Goal: Task Accomplishment & Management: Manage account settings

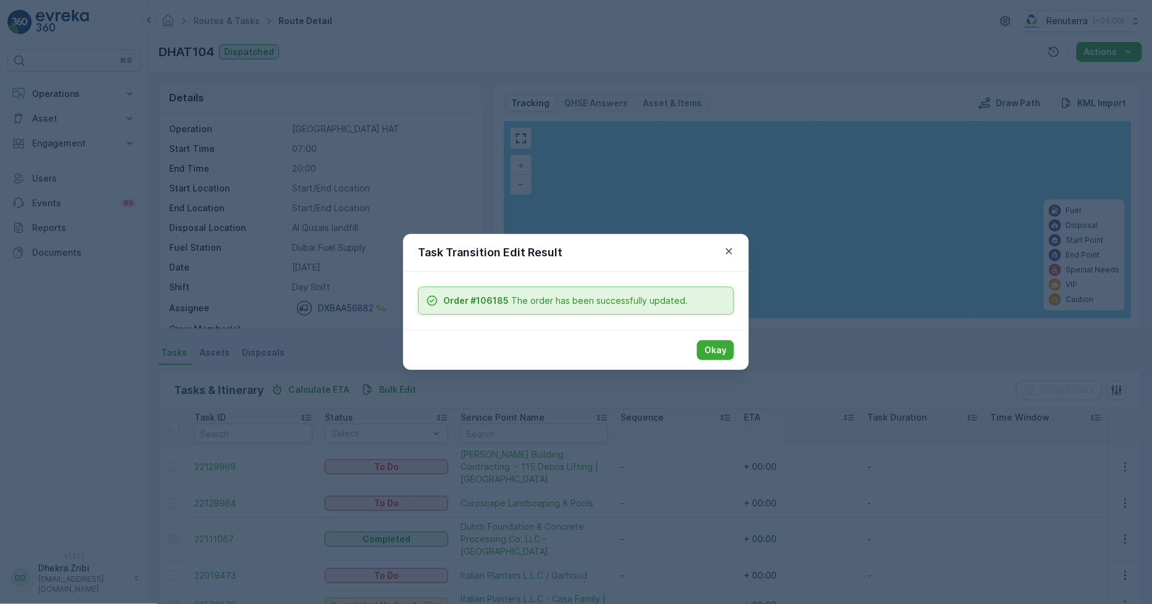
scroll to position [56, 0]
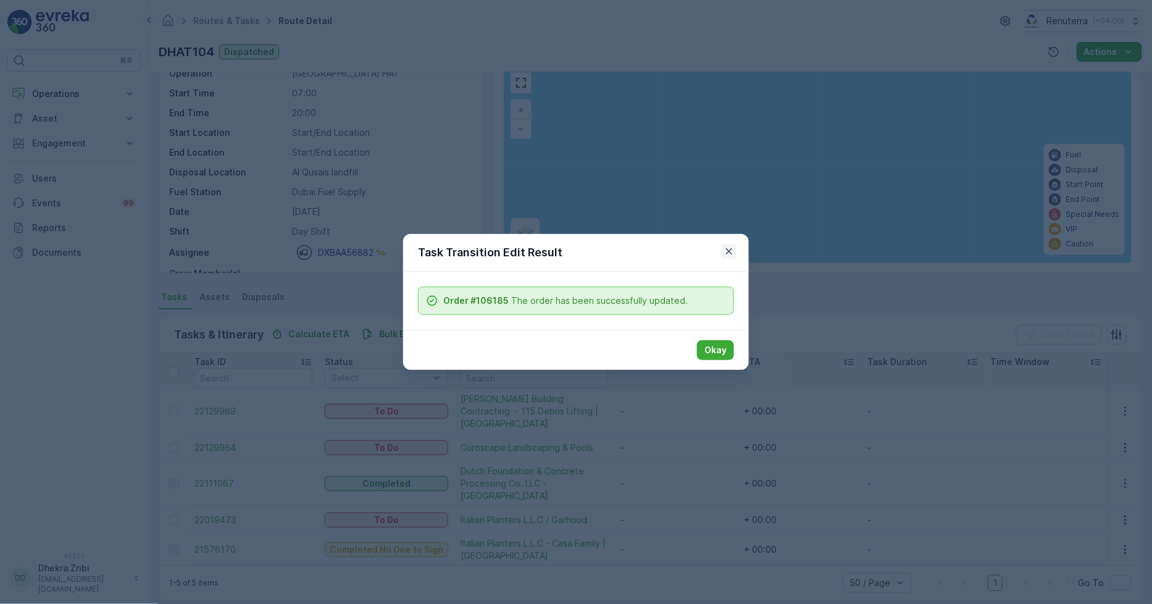
click at [735, 250] on icon "button" at bounding box center [729, 251] width 12 height 12
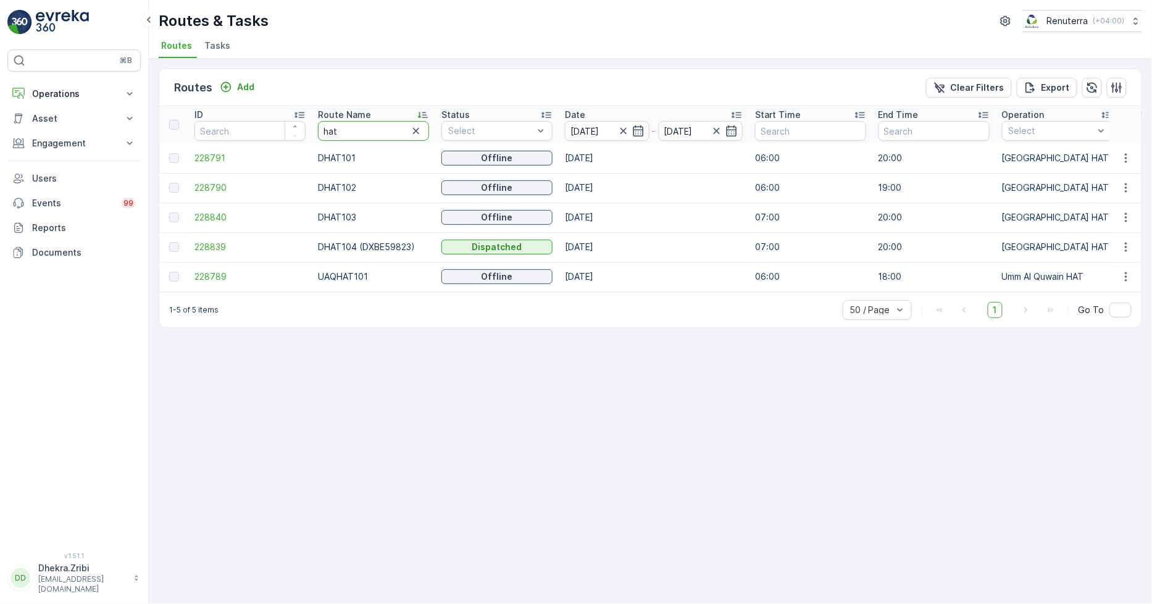
drag, startPoint x: 340, startPoint y: 132, endPoint x: 301, endPoint y: 140, distance: 39.0
type input "roro"
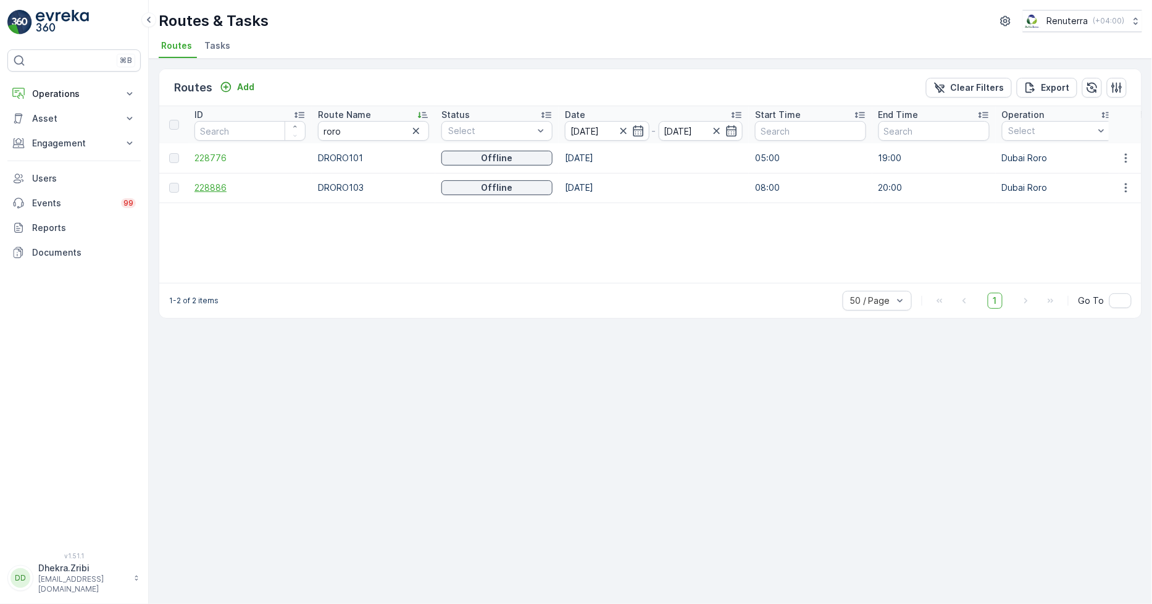
click at [218, 185] on span "228886" at bounding box center [250, 188] width 111 height 12
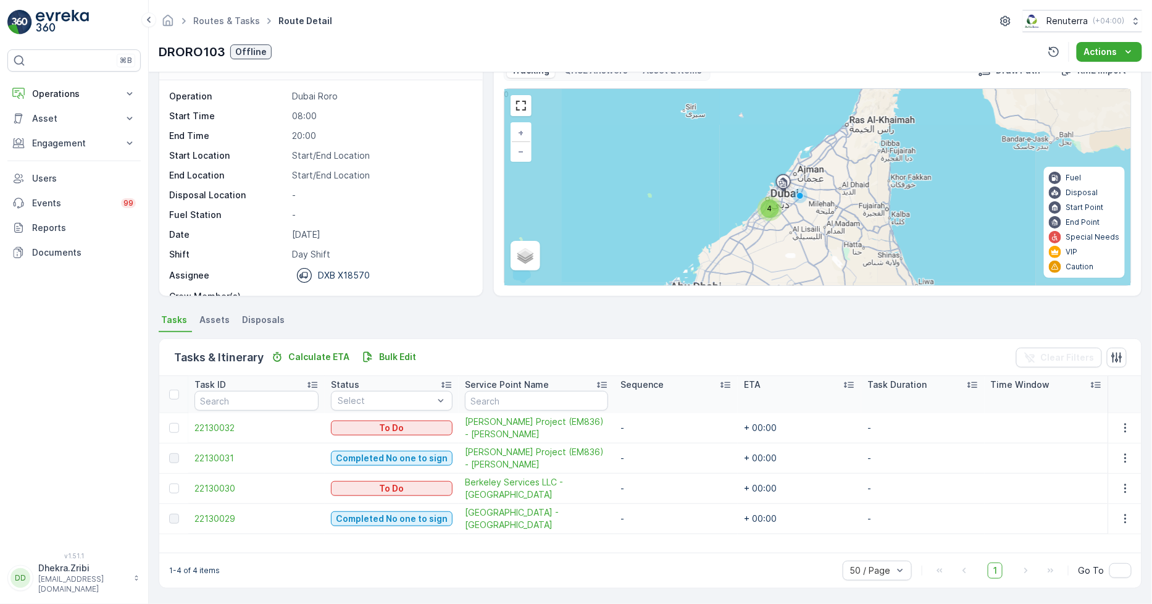
scroll to position [32, 0]
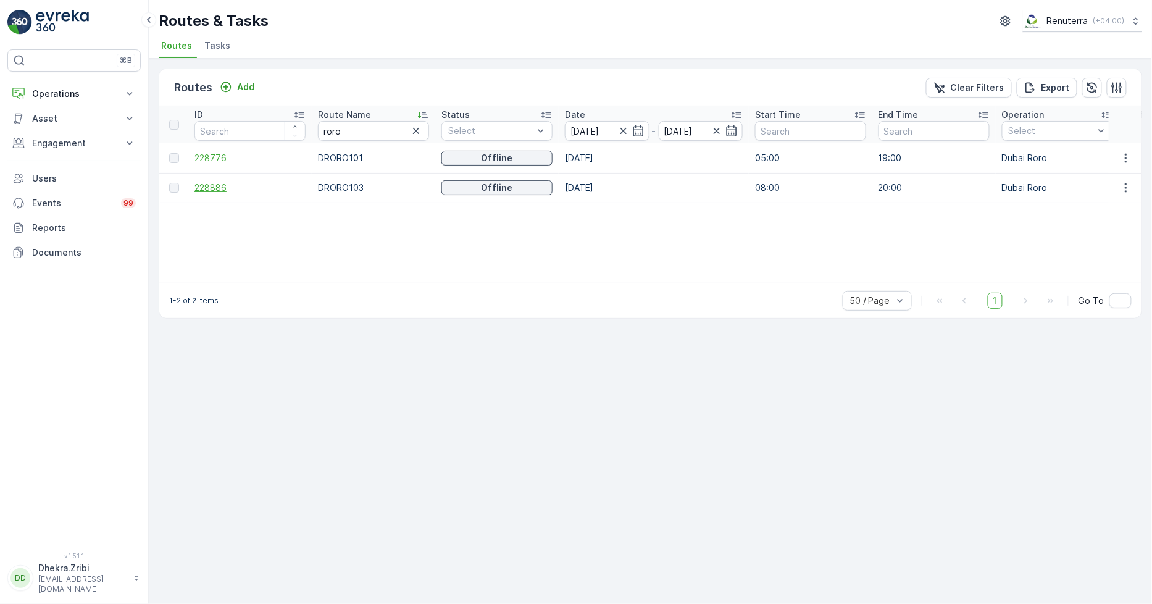
click at [207, 191] on span "228886" at bounding box center [250, 188] width 111 height 12
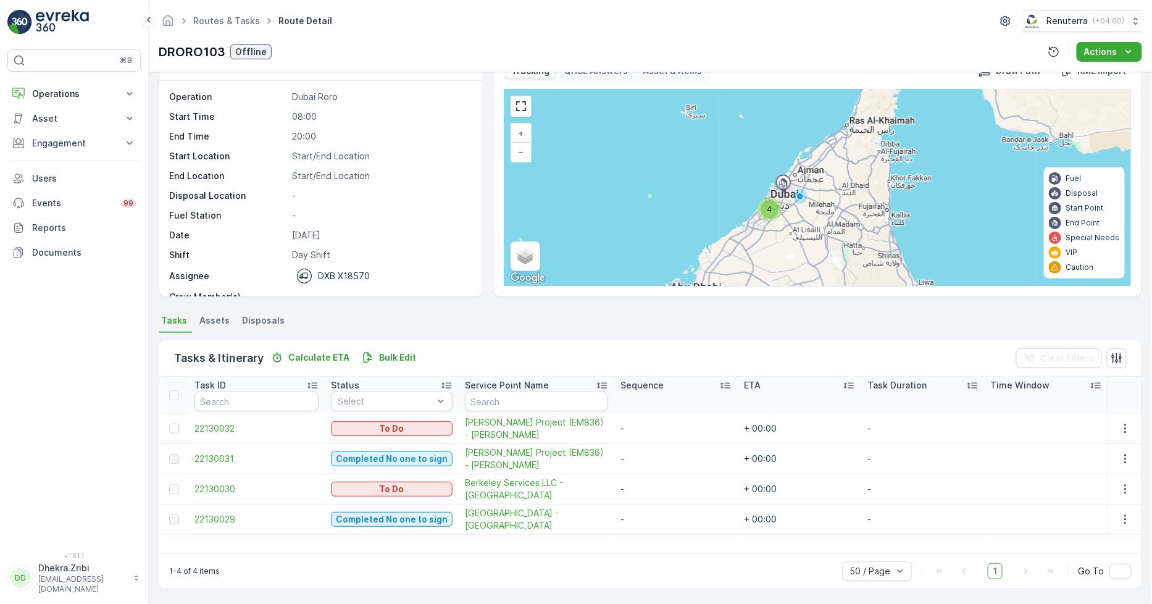
scroll to position [39, 0]
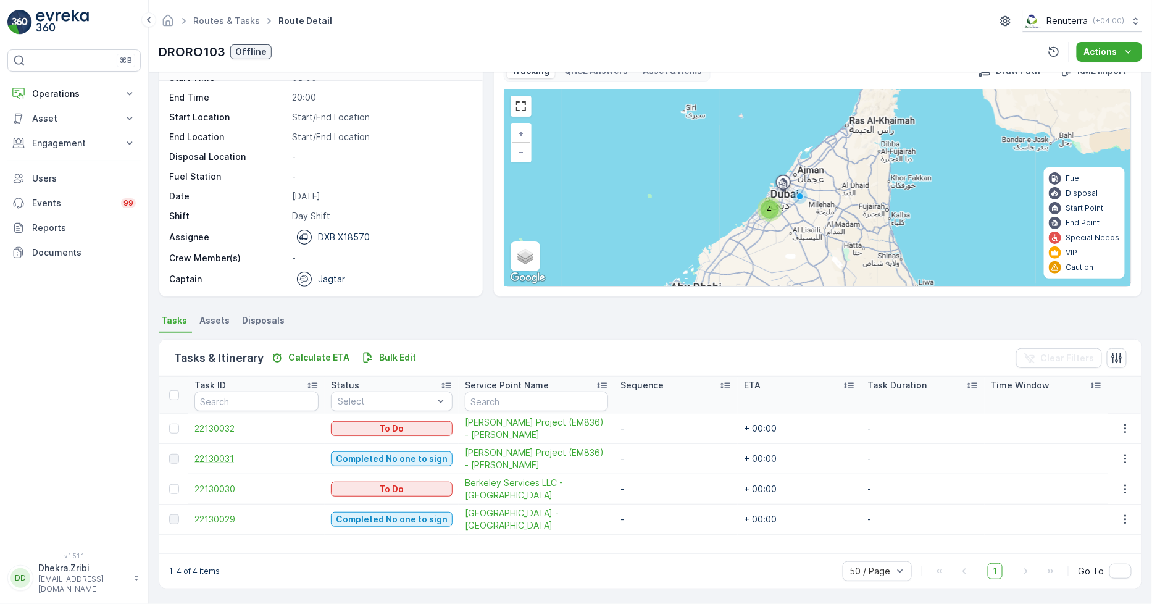
click at [202, 458] on span "22130031" at bounding box center [257, 459] width 124 height 12
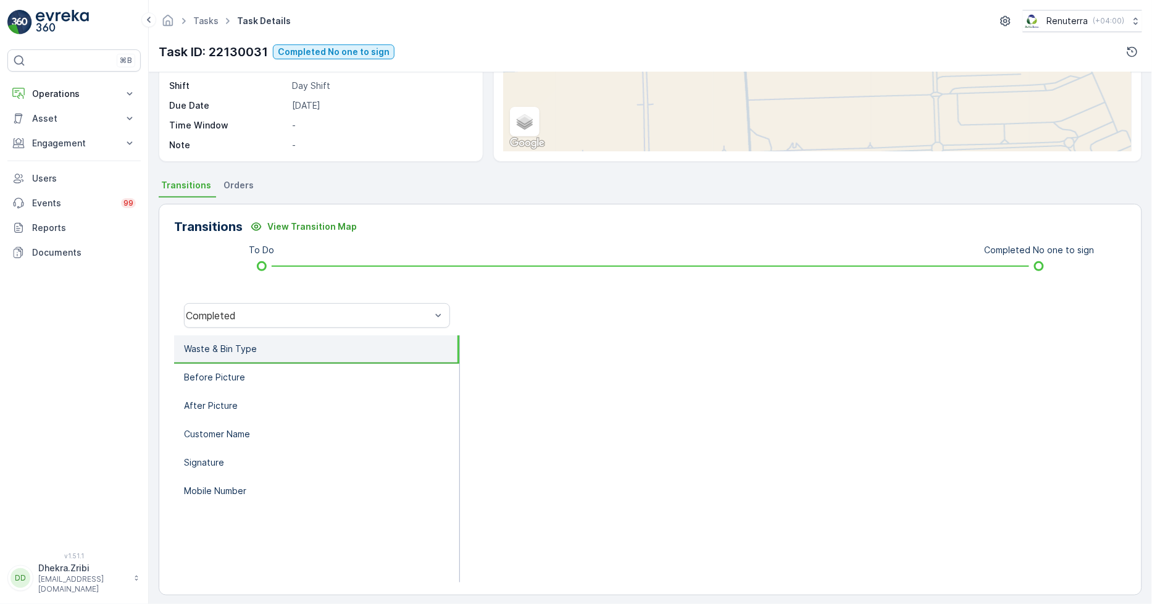
scroll to position [174, 0]
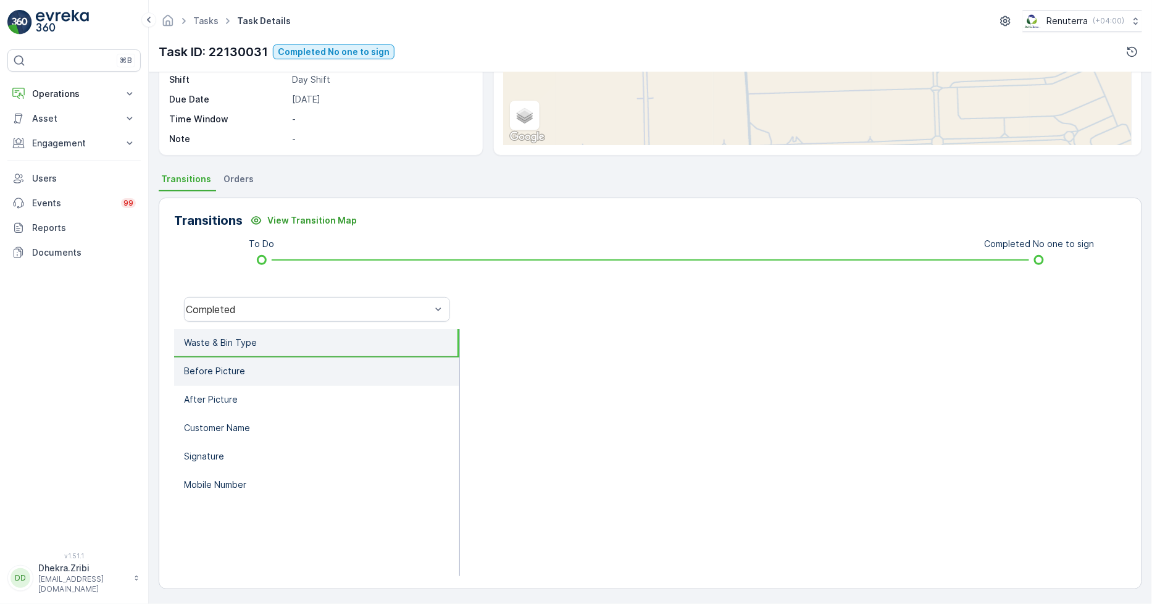
click at [354, 366] on li "Before Picture" at bounding box center [316, 372] width 285 height 28
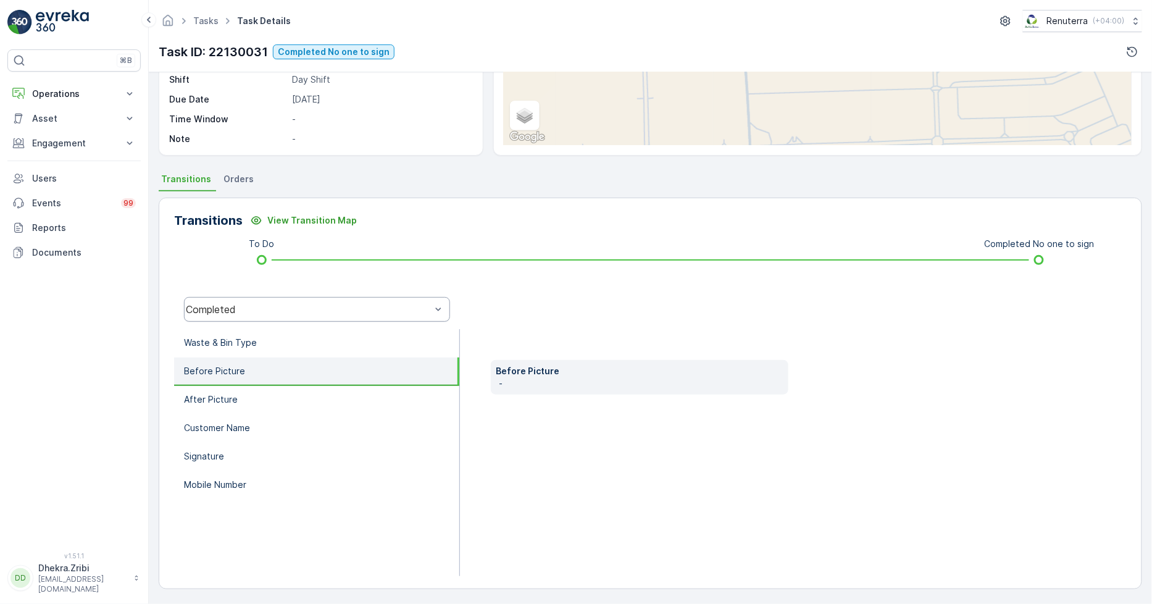
click at [354, 319] on div "Completed" at bounding box center [317, 309] width 266 height 25
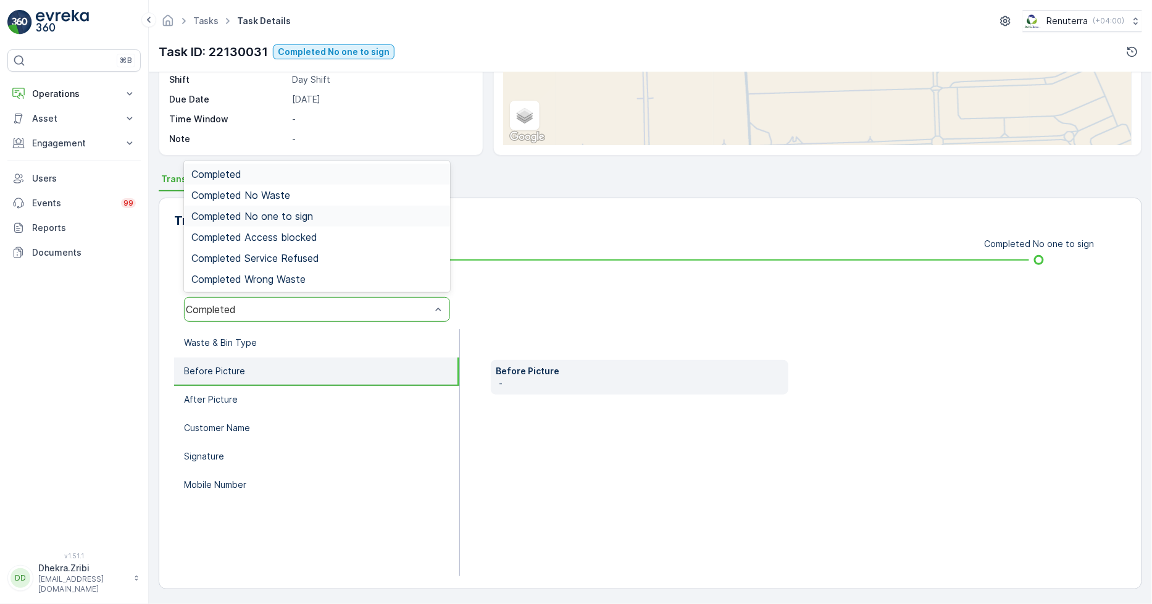
click at [343, 220] on div "Completed No one to sign" at bounding box center [316, 216] width 251 height 11
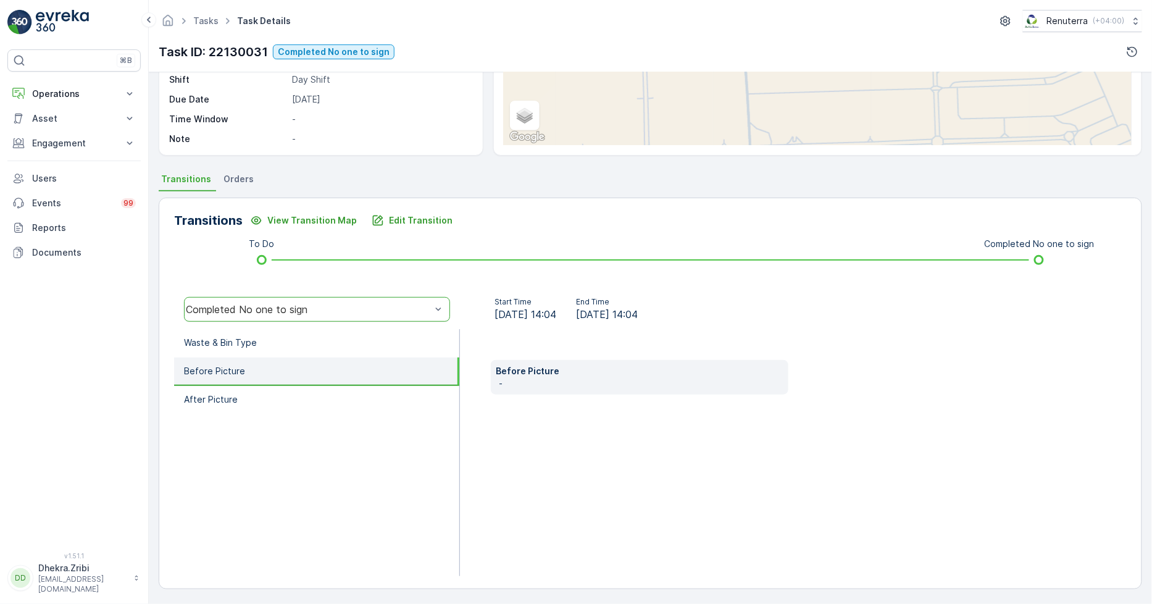
click at [330, 365] on li "Before Picture" at bounding box center [316, 372] width 285 height 28
click at [329, 342] on li "Waste & Bin Type" at bounding box center [316, 343] width 285 height 28
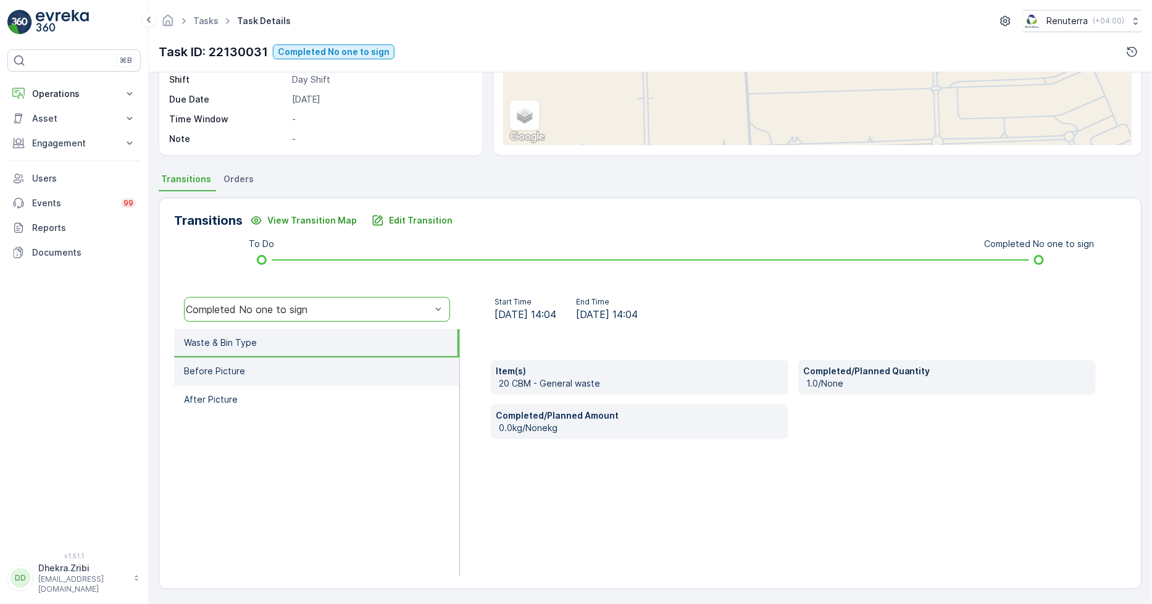
click at [328, 364] on li "Before Picture" at bounding box center [316, 372] width 285 height 28
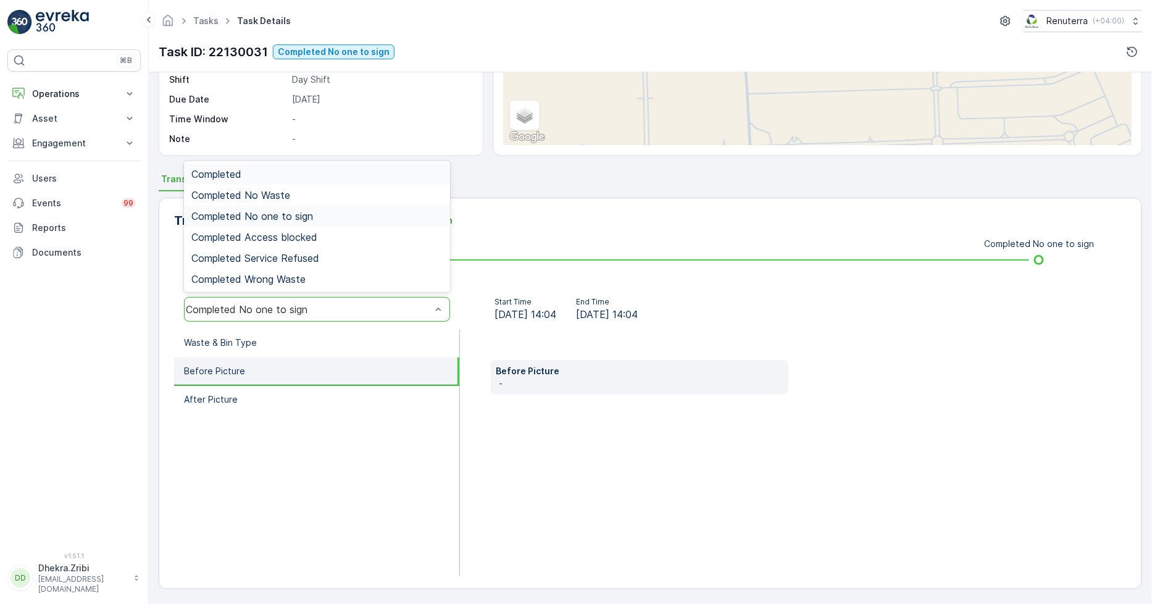
click at [338, 306] on div "Completed No one to sign" at bounding box center [308, 309] width 245 height 11
click at [300, 240] on span "Completed Access blocked" at bounding box center [254, 237] width 126 height 11
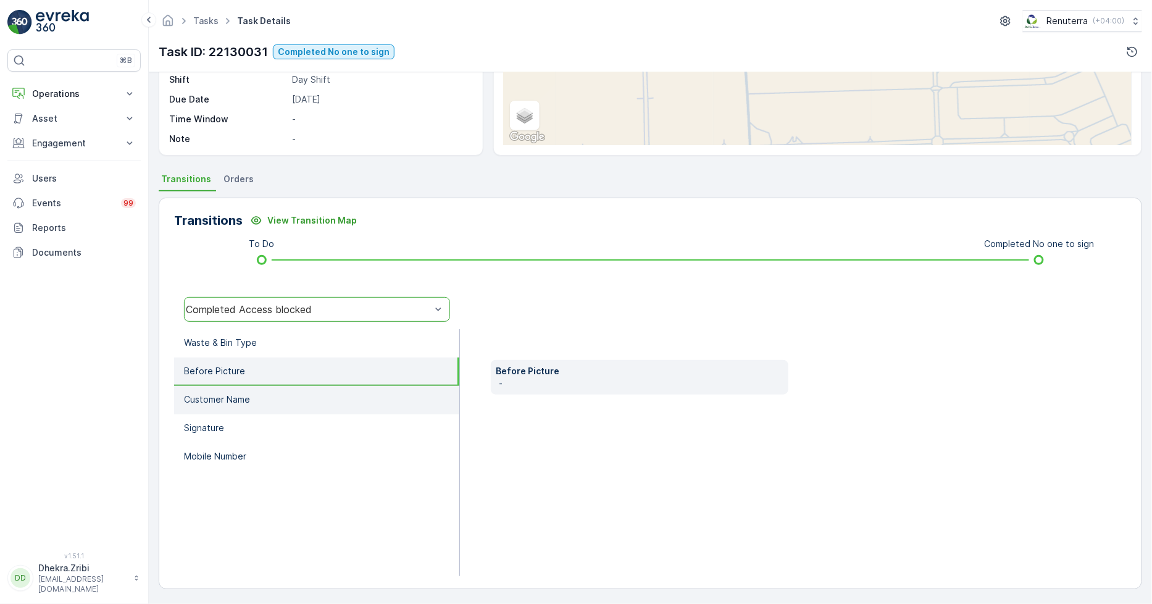
click at [259, 390] on li "Customer Name" at bounding box center [316, 400] width 285 height 28
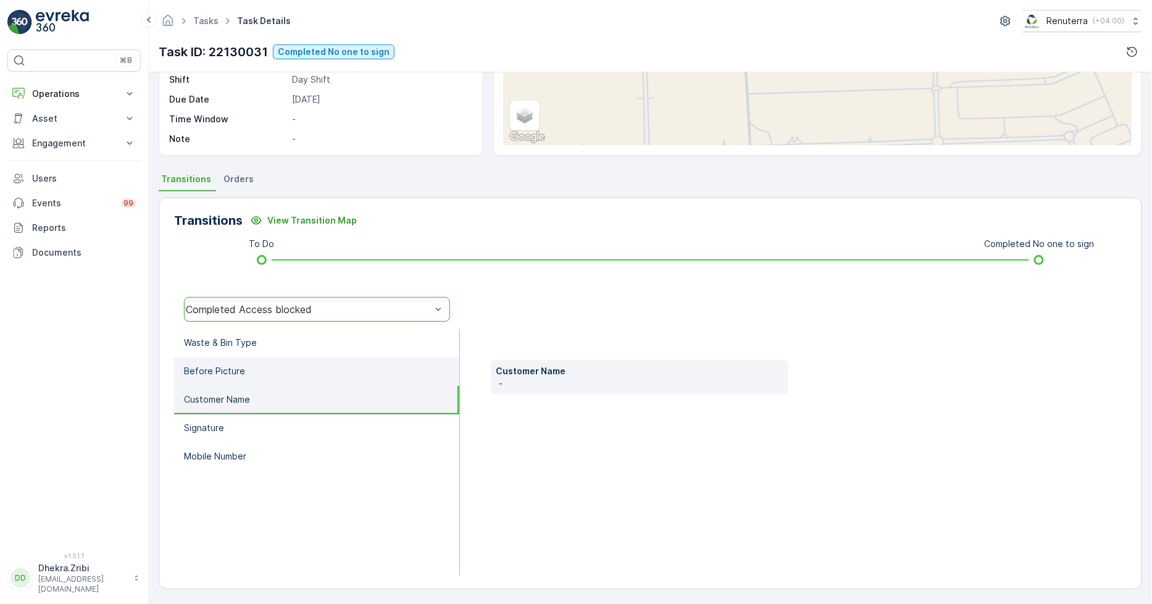
click at [256, 369] on li "Before Picture" at bounding box center [316, 372] width 285 height 28
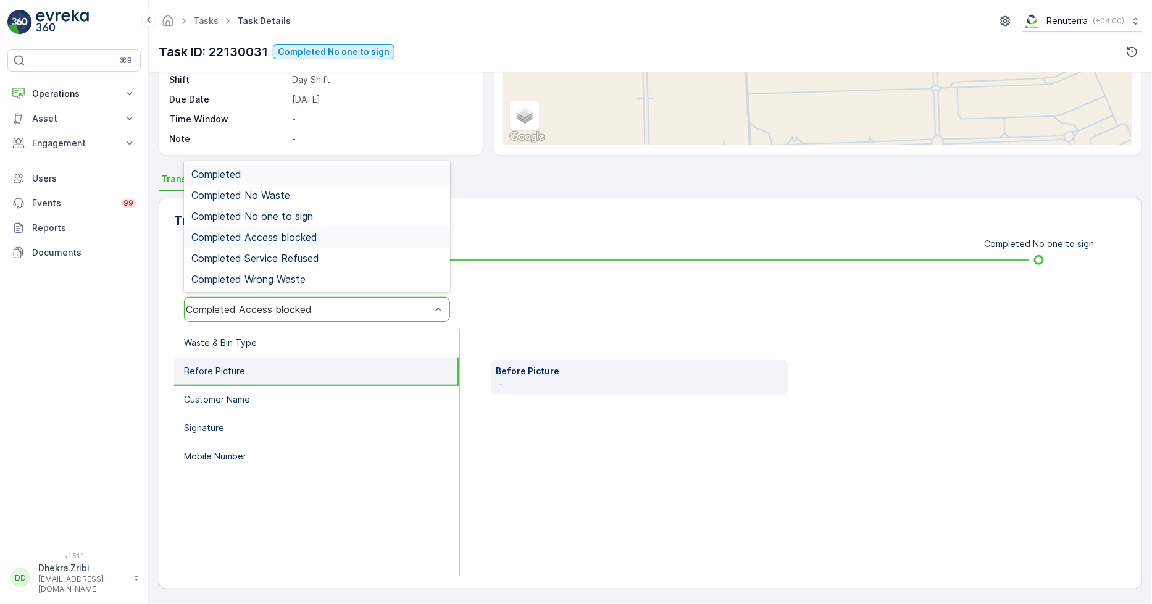
click at [272, 307] on div "Completed Access blocked" at bounding box center [308, 309] width 245 height 11
click at [305, 207] on div "Completed No one to sign" at bounding box center [317, 216] width 266 height 21
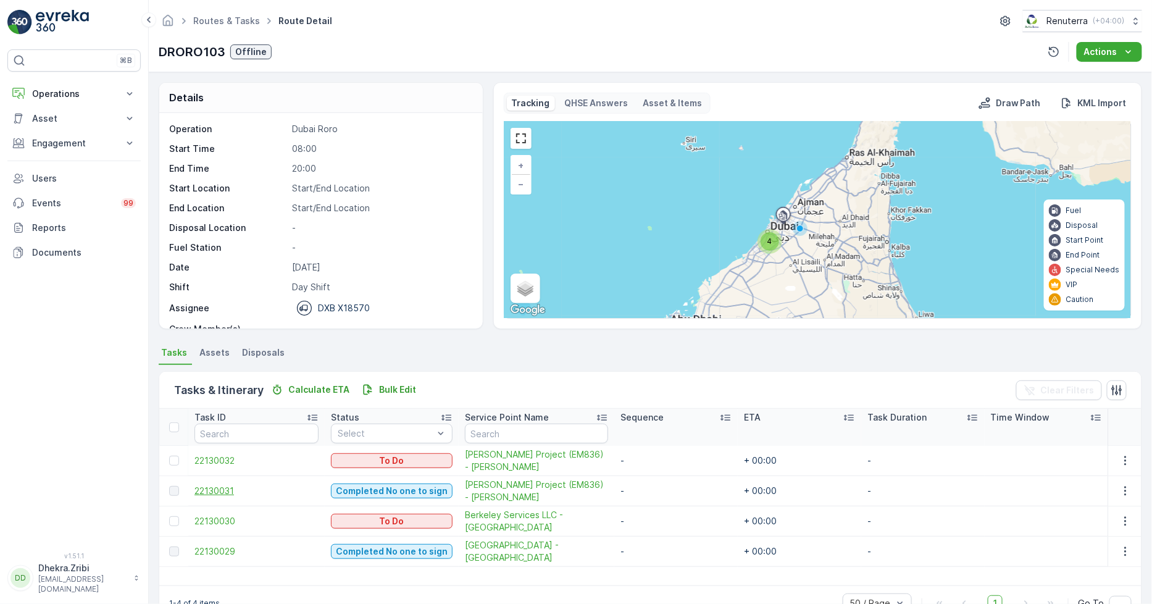
click at [201, 485] on span "22130031" at bounding box center [257, 491] width 124 height 12
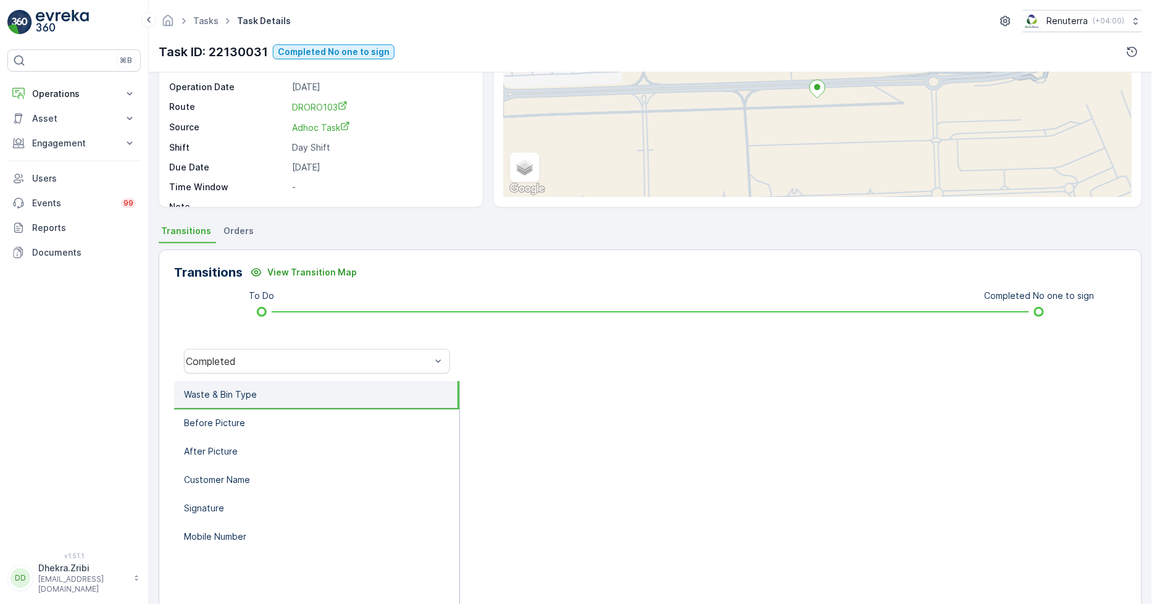
scroll to position [137, 0]
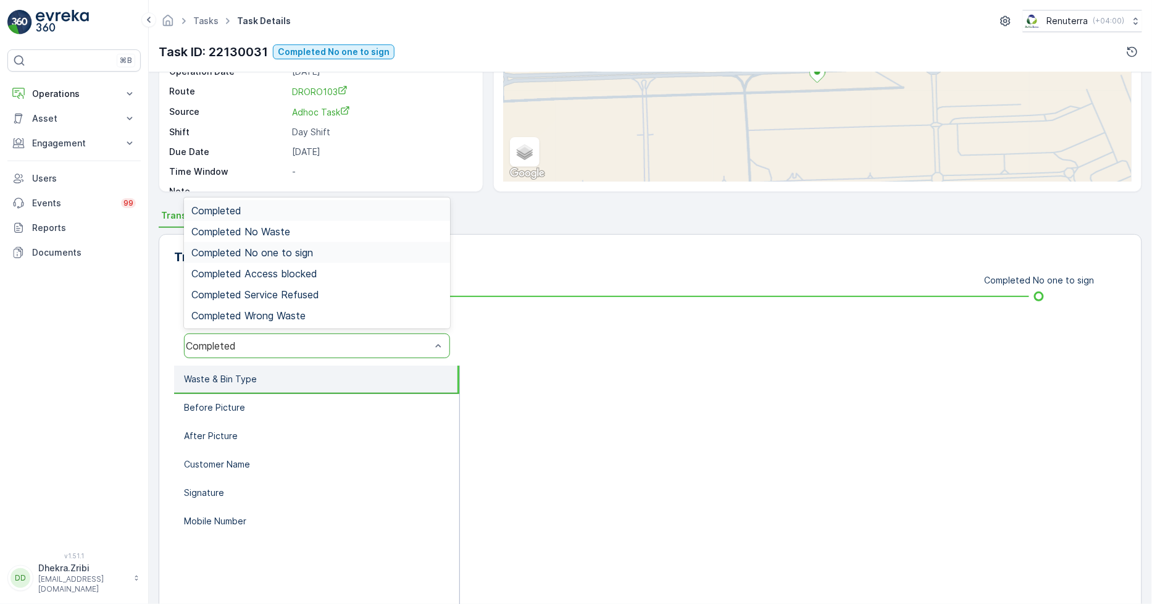
click at [276, 249] on span "Completed No one to sign" at bounding box center [252, 252] width 122 height 11
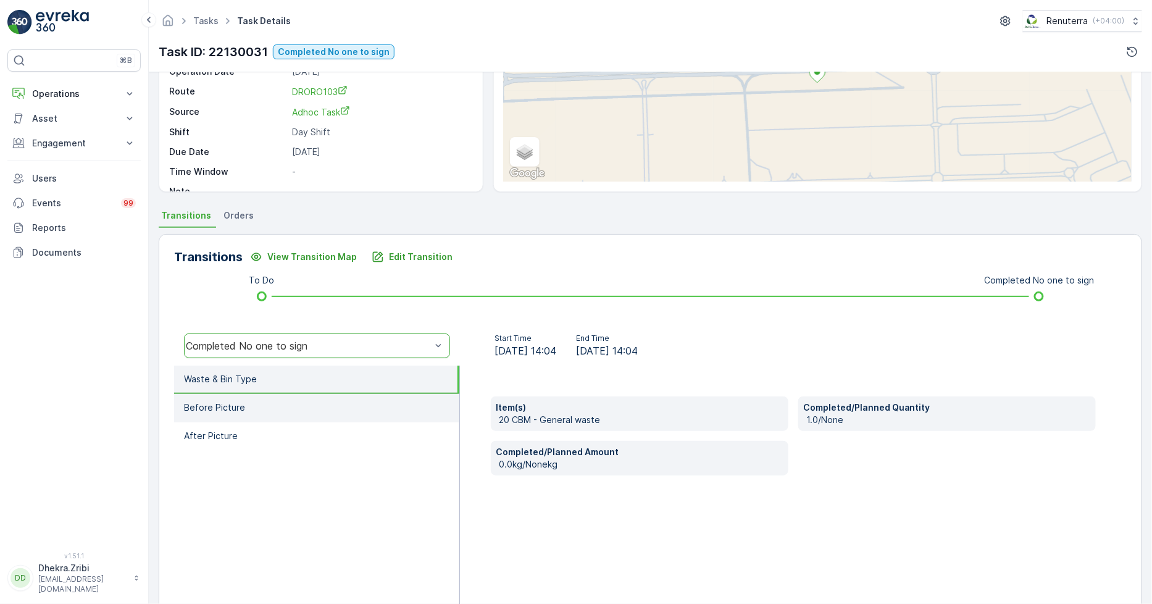
click at [315, 418] on li "Before Picture" at bounding box center [316, 408] width 285 height 28
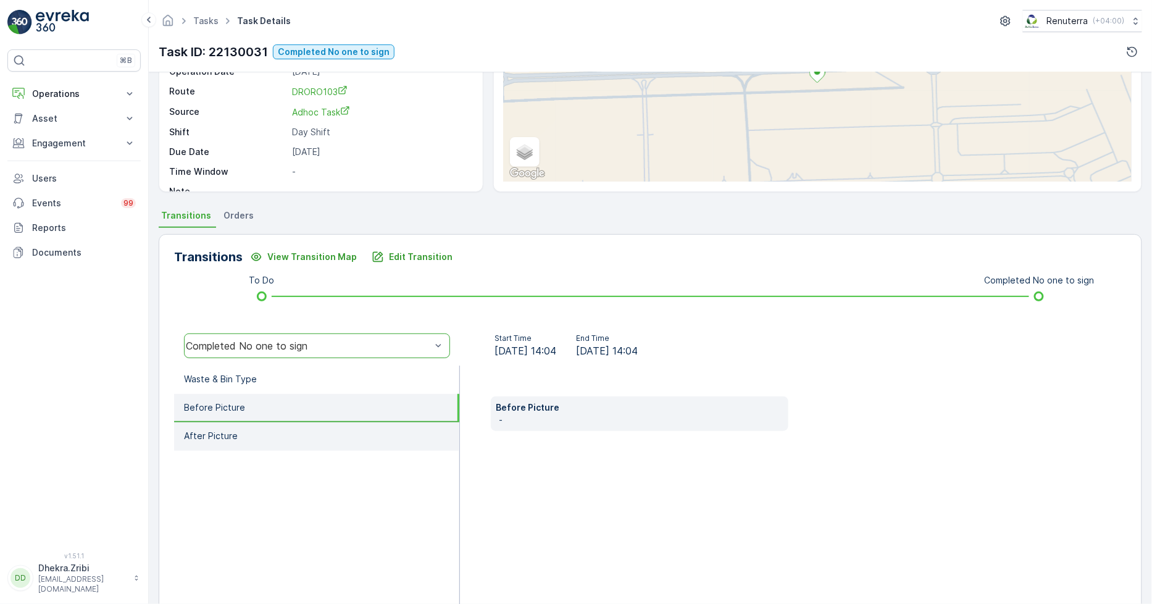
click at [301, 431] on li "After Picture" at bounding box center [316, 436] width 285 height 28
click at [304, 411] on li "Before Picture" at bounding box center [316, 408] width 285 height 28
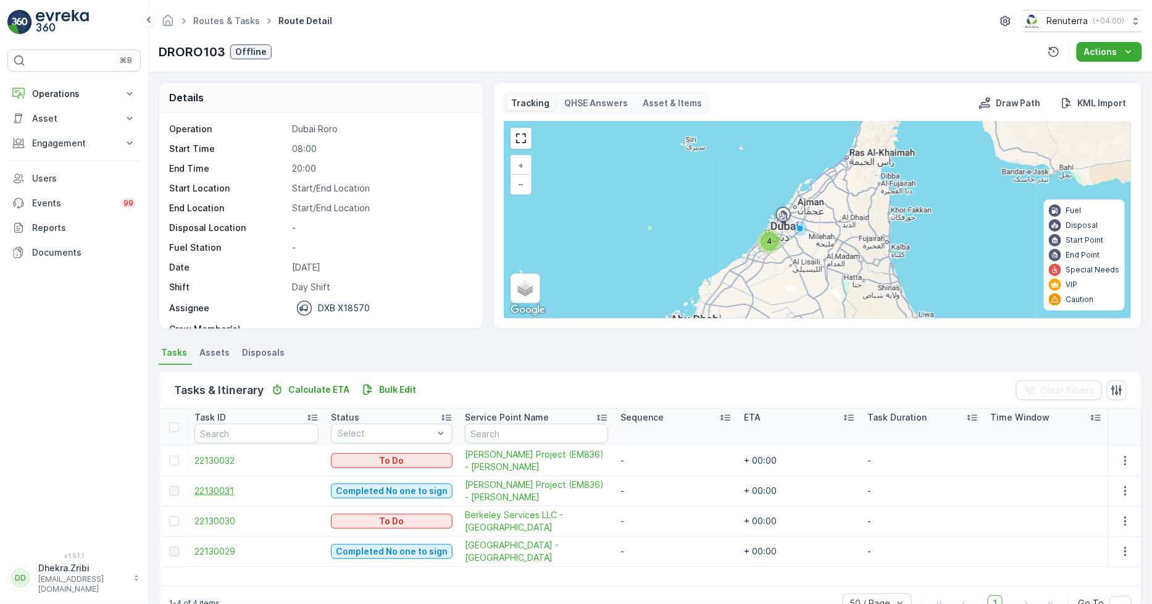
click at [228, 496] on span "22130031" at bounding box center [257, 491] width 124 height 12
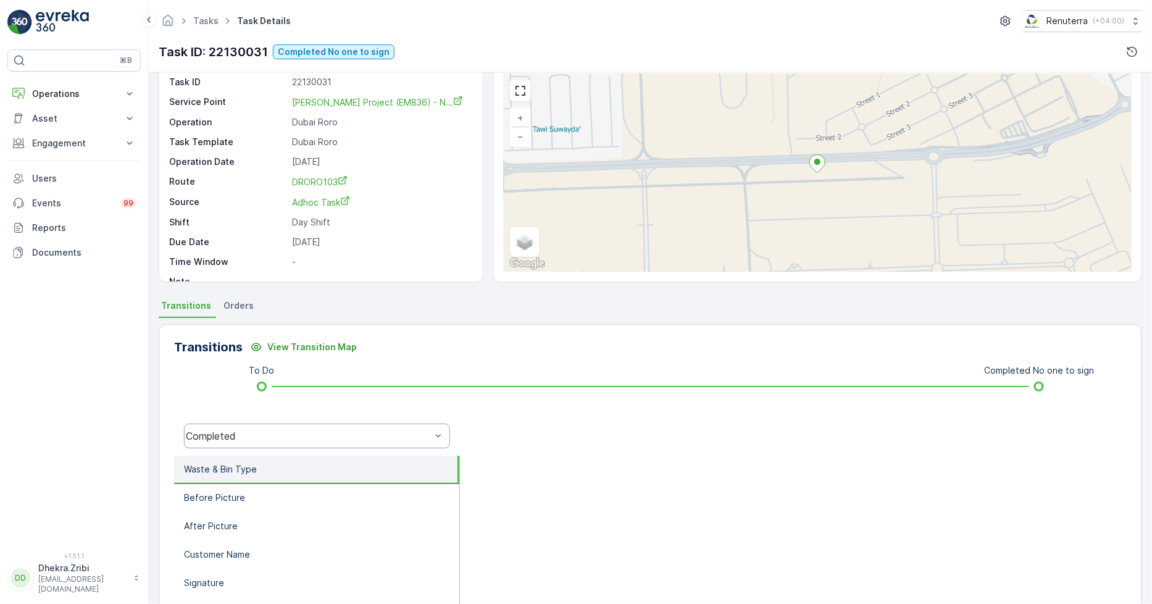
scroll to position [69, 0]
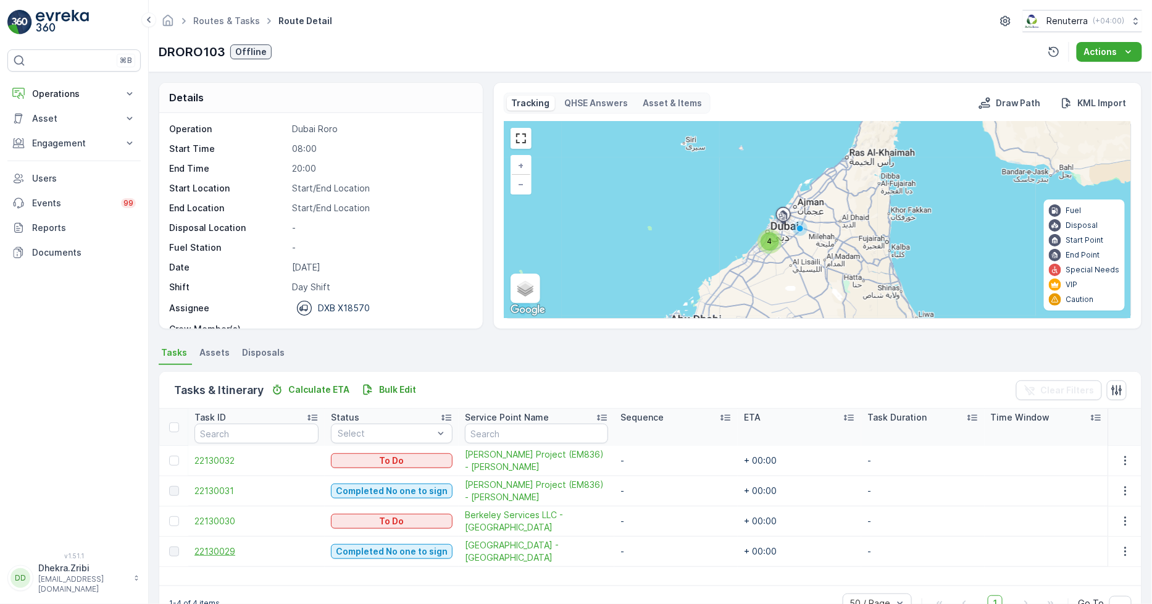
click at [224, 556] on span "22130029" at bounding box center [257, 551] width 124 height 12
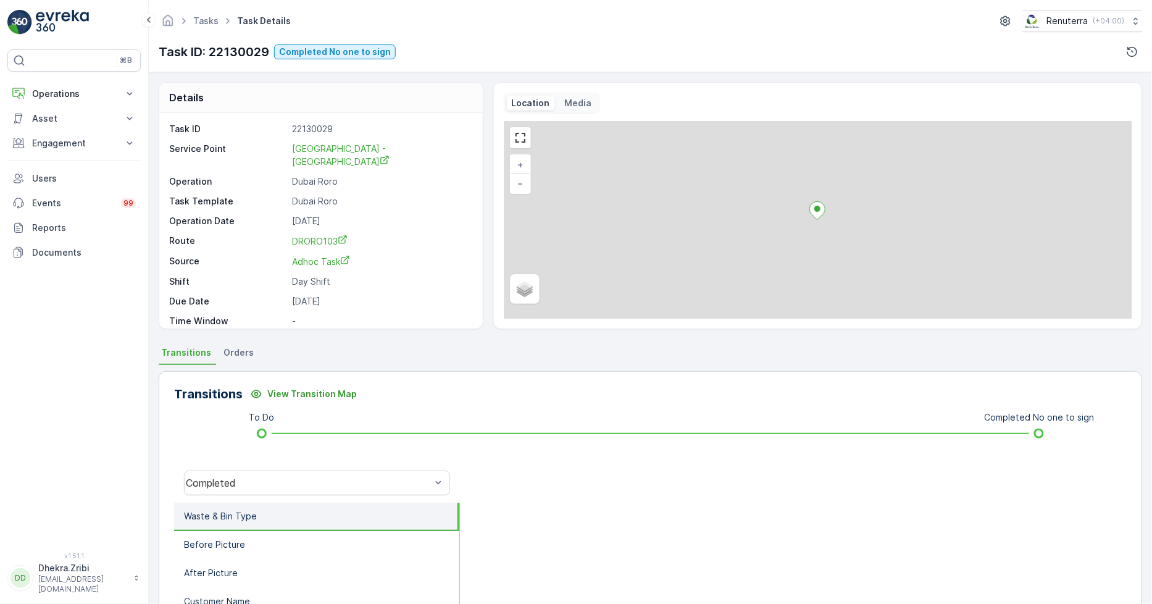
scroll to position [17, 0]
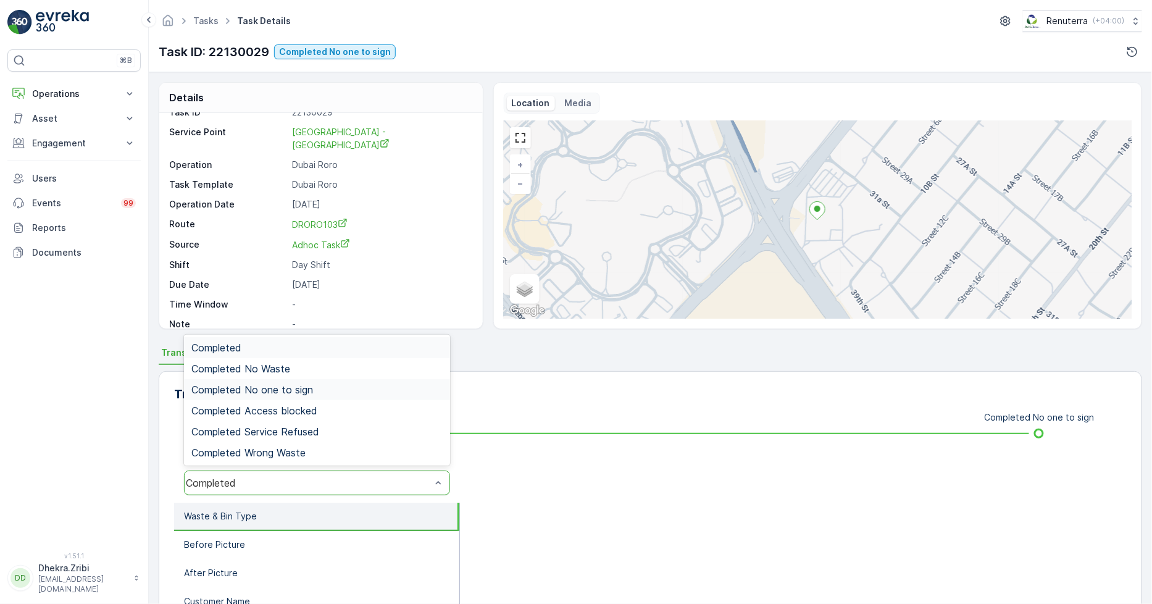
click at [282, 382] on div "Completed No one to sign" at bounding box center [317, 389] width 266 height 21
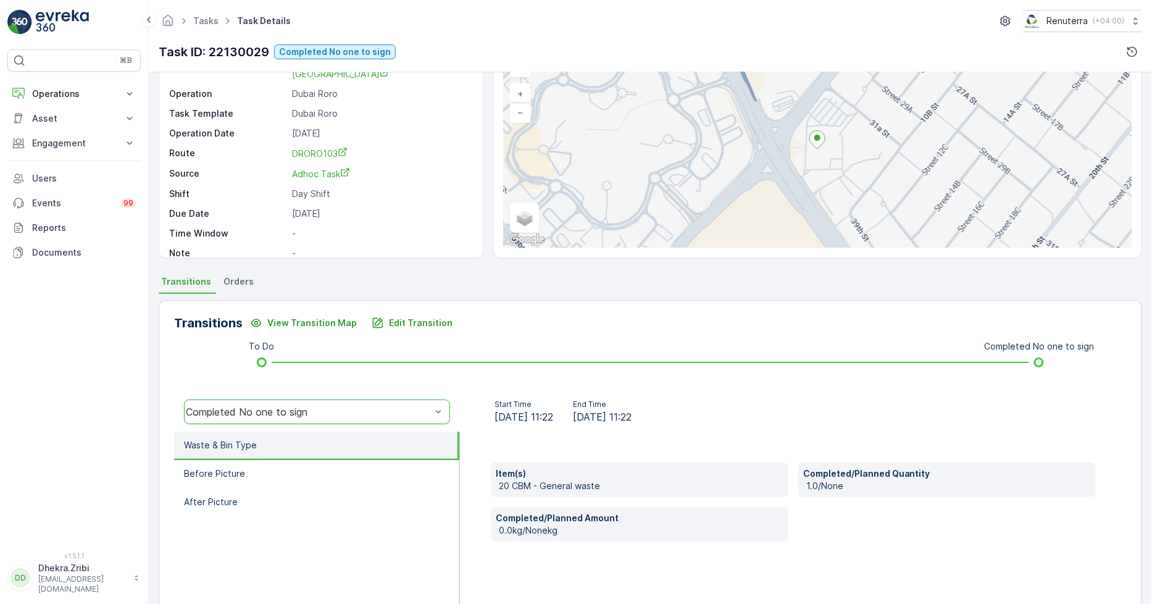
scroll to position [174, 0]
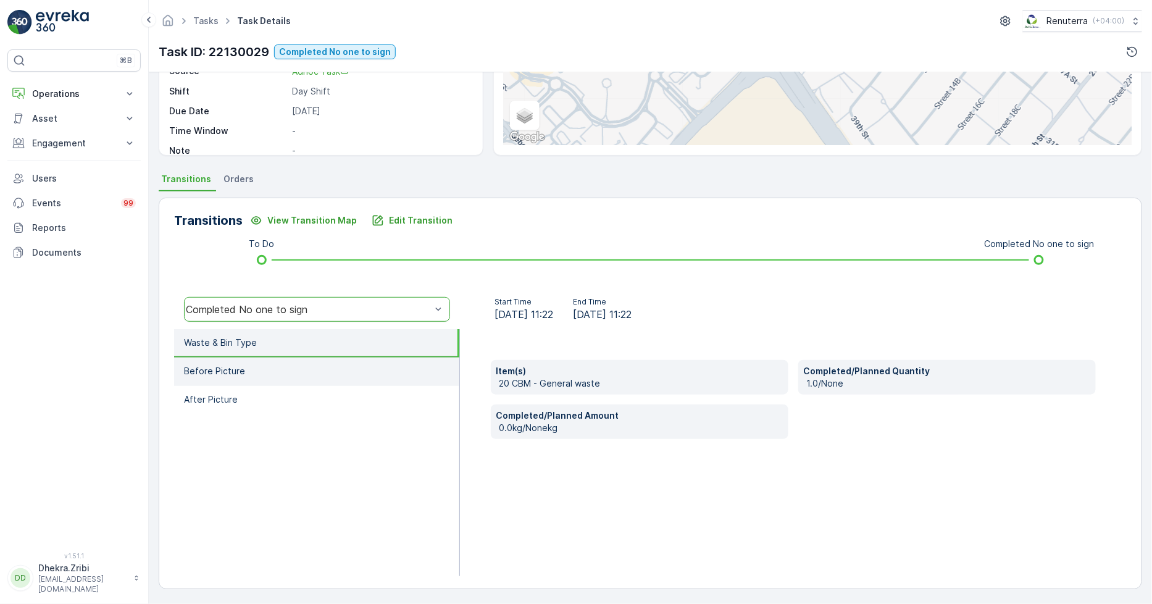
click at [282, 377] on li "Before Picture" at bounding box center [316, 372] width 285 height 28
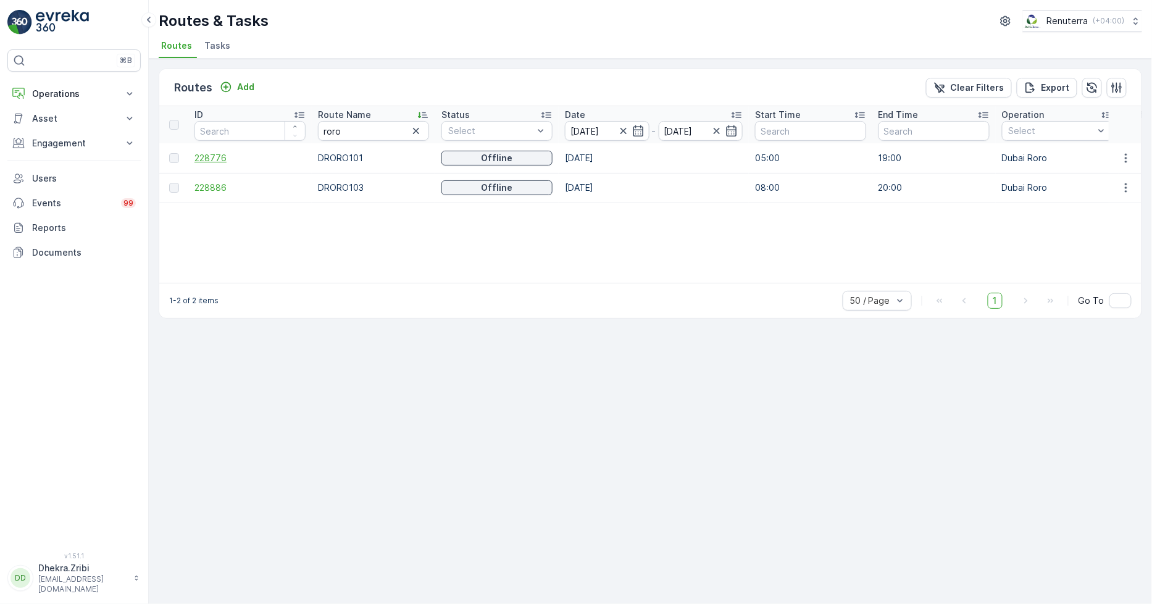
click at [205, 162] on span "228776" at bounding box center [250, 158] width 111 height 12
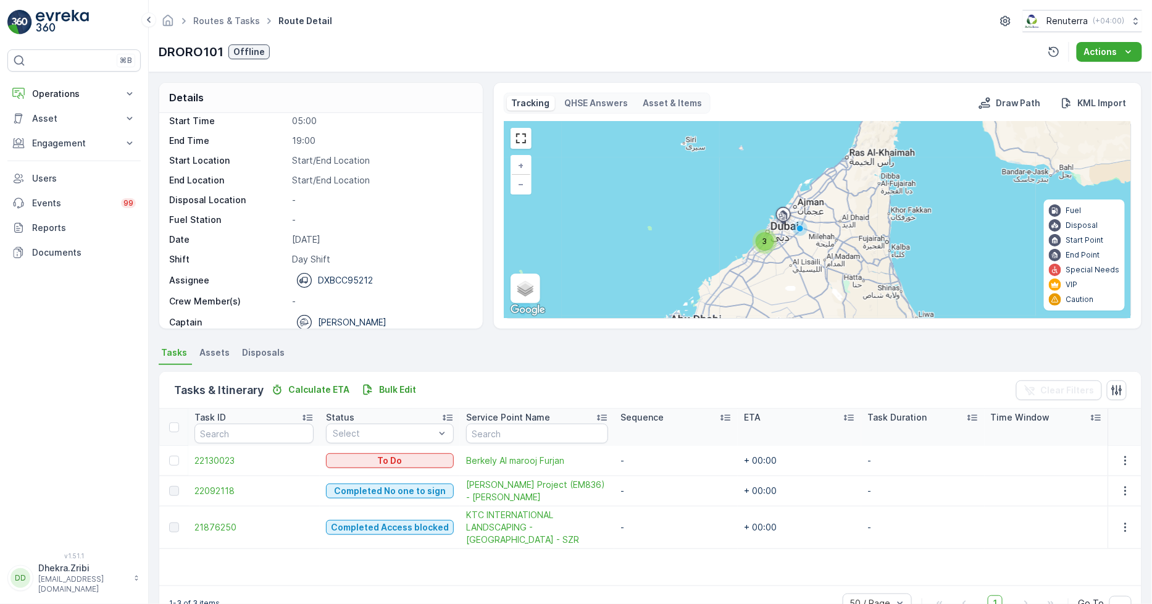
scroll to position [39, 0]
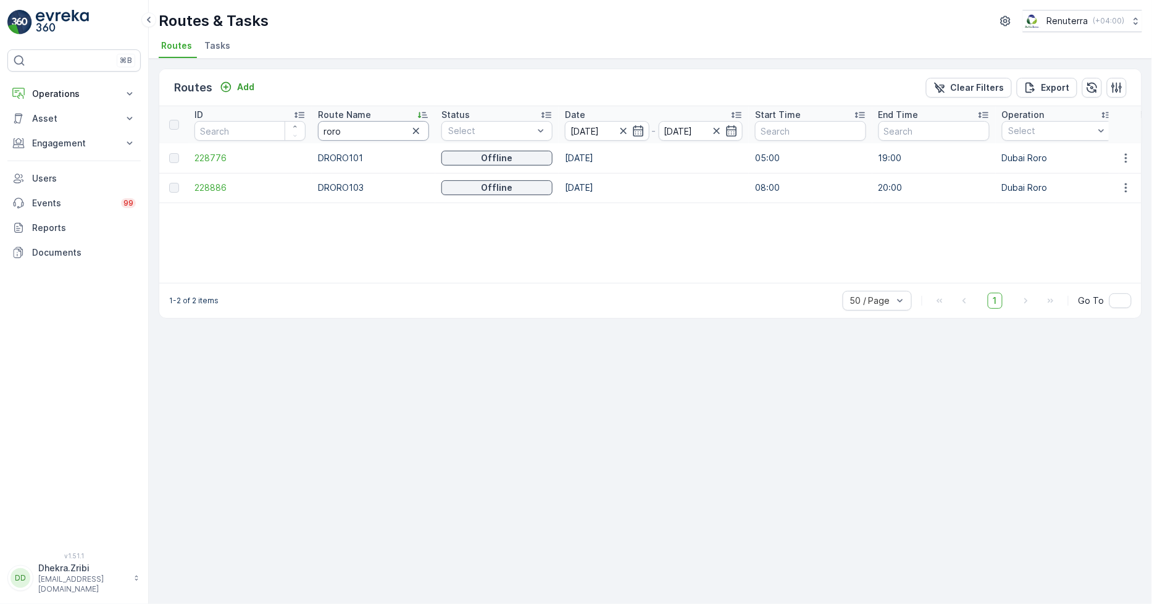
click at [345, 133] on input "roro" at bounding box center [373, 131] width 111 height 20
type input "hat"
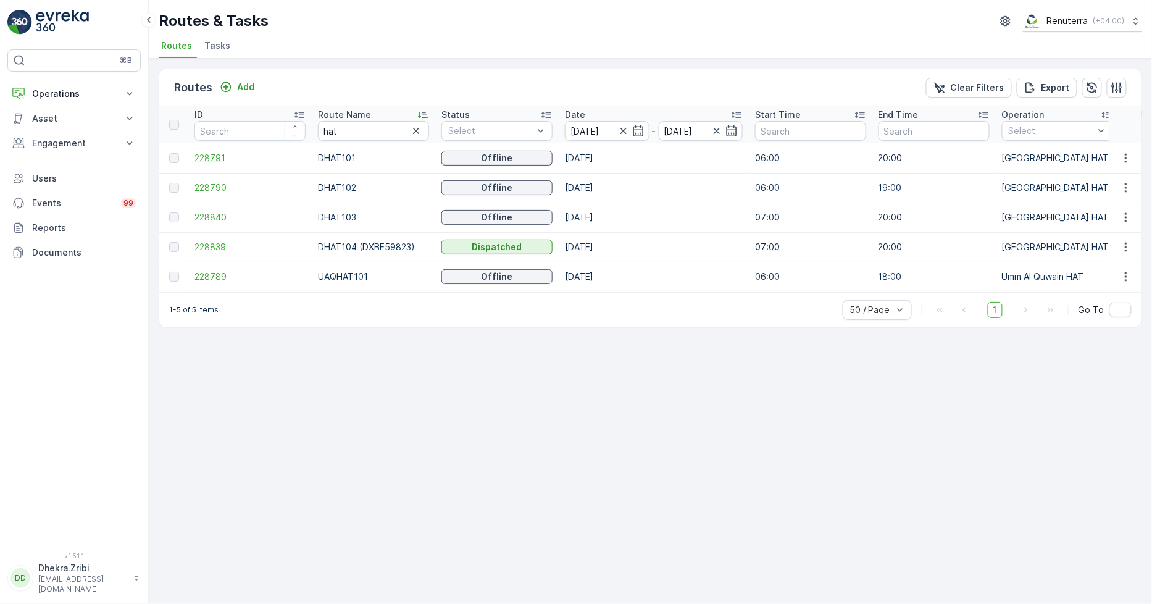
click at [201, 162] on span "228791" at bounding box center [250, 158] width 111 height 12
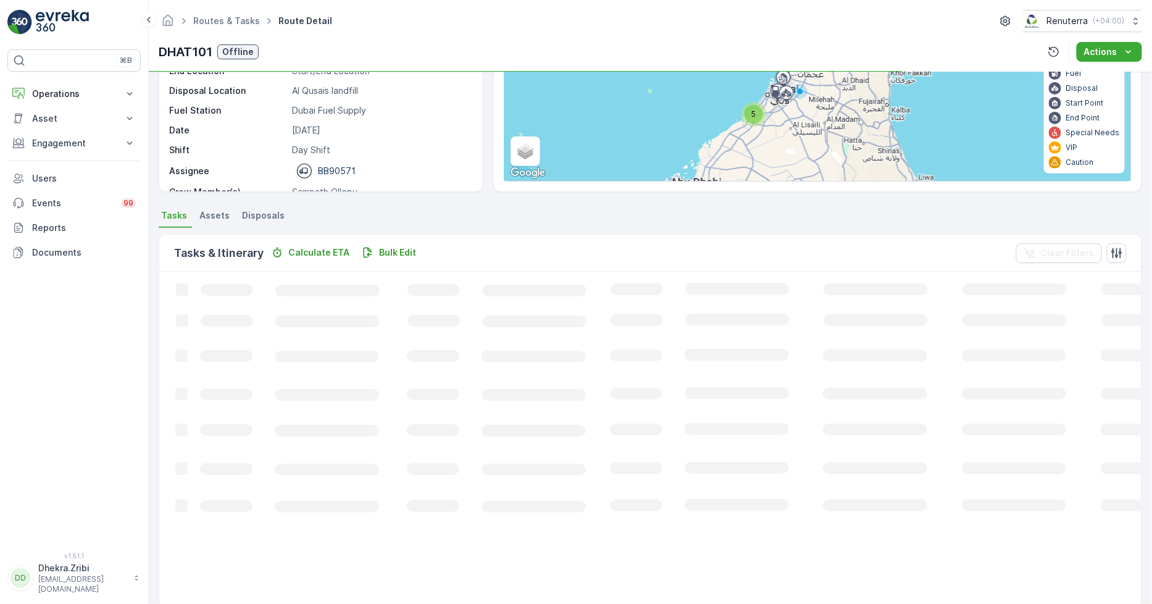
scroll to position [44, 0]
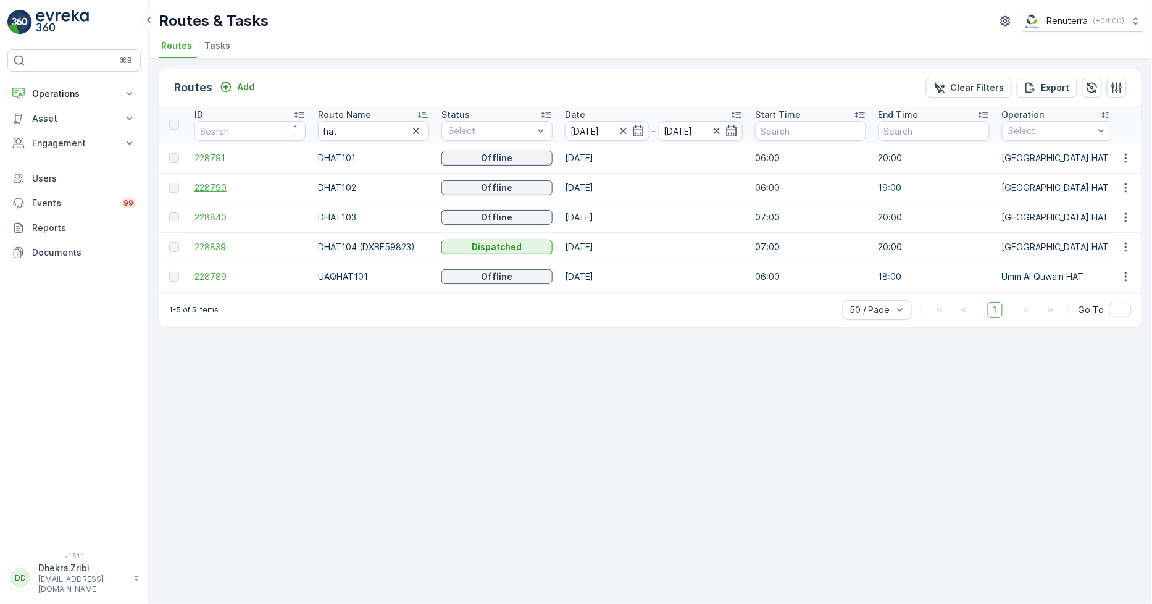
click at [229, 186] on span "228790" at bounding box center [250, 188] width 111 height 12
click at [201, 217] on span "228840" at bounding box center [250, 217] width 111 height 12
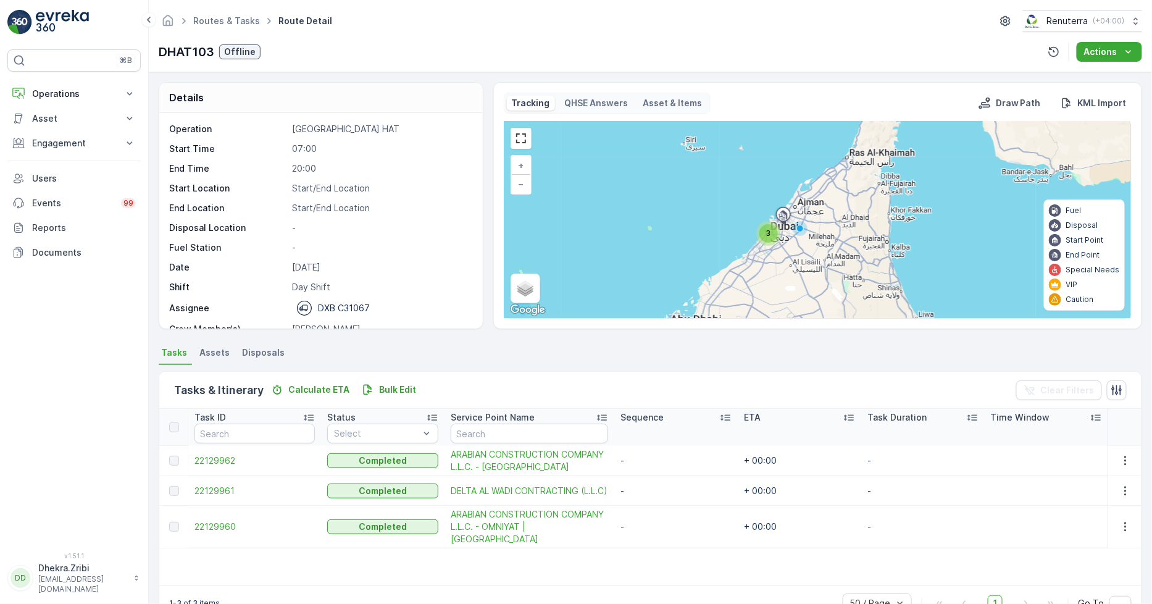
scroll to position [39, 0]
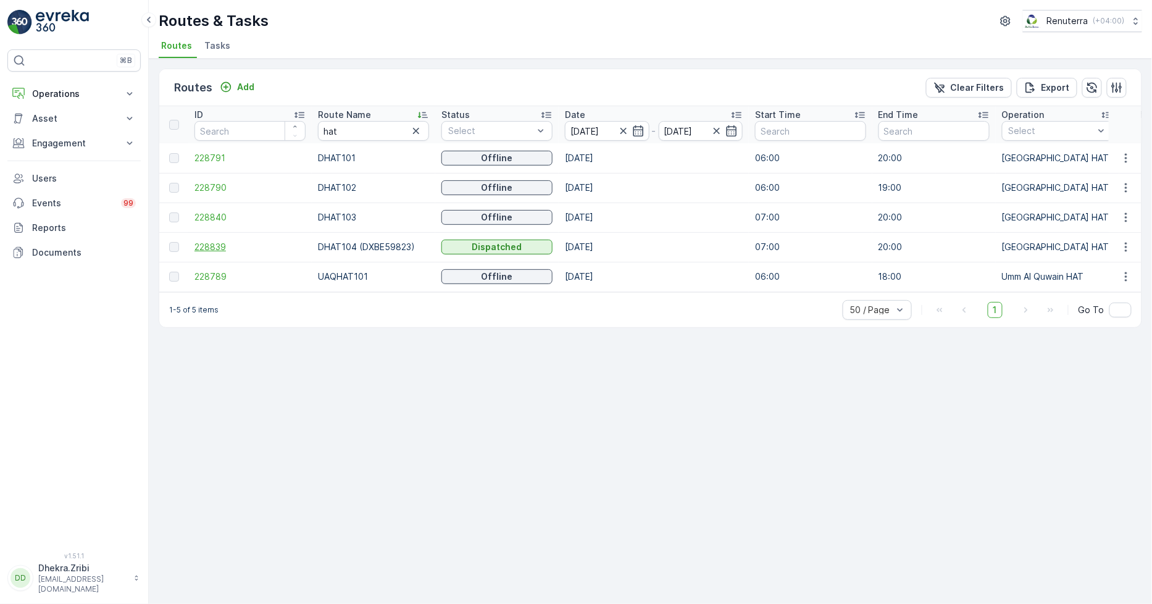
click at [207, 245] on span "228839" at bounding box center [250, 247] width 111 height 12
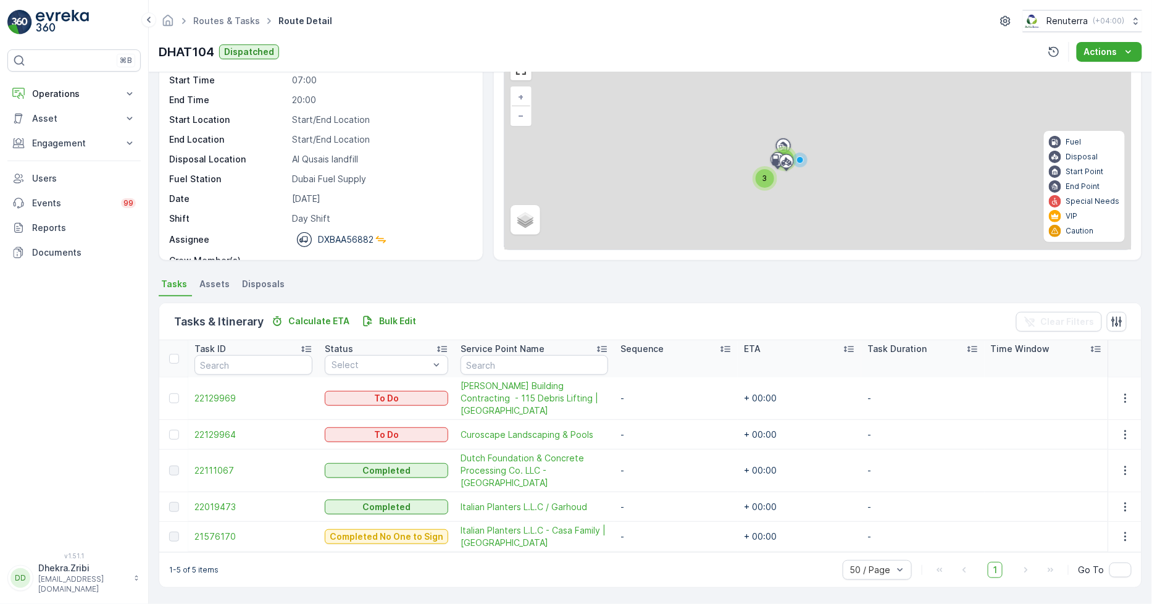
scroll to position [56, 0]
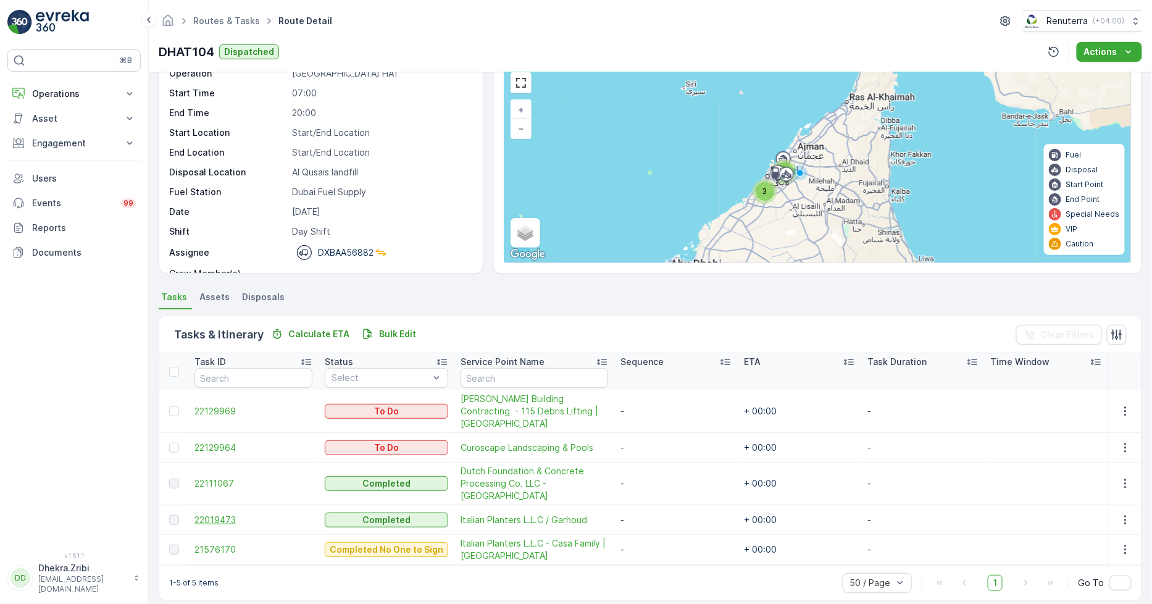
click at [202, 514] on span "22019473" at bounding box center [254, 520] width 118 height 12
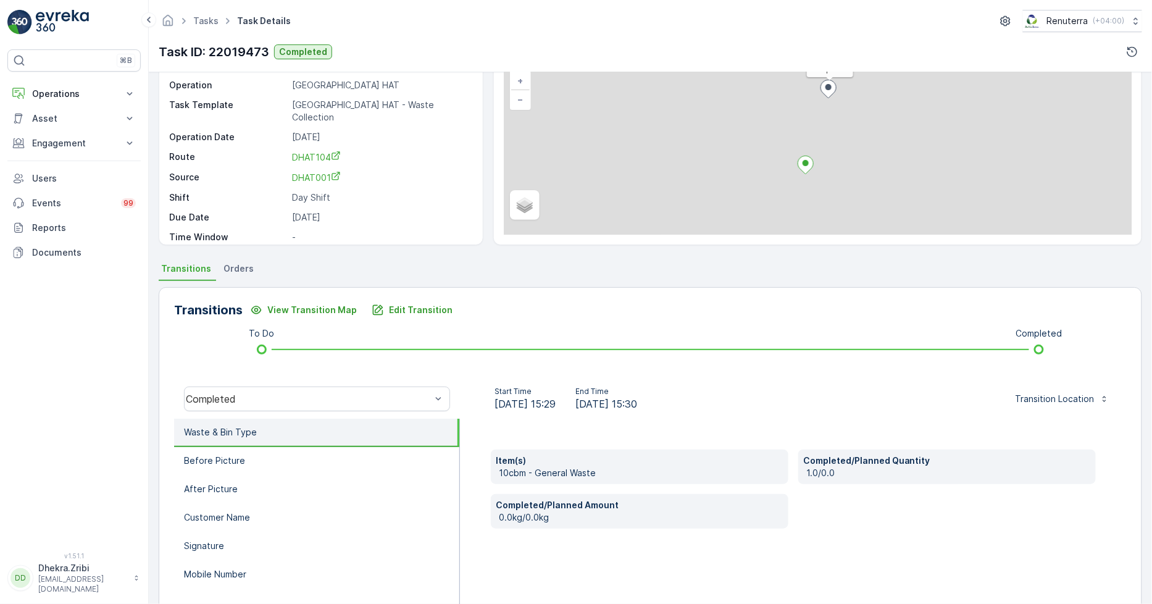
scroll to position [174, 0]
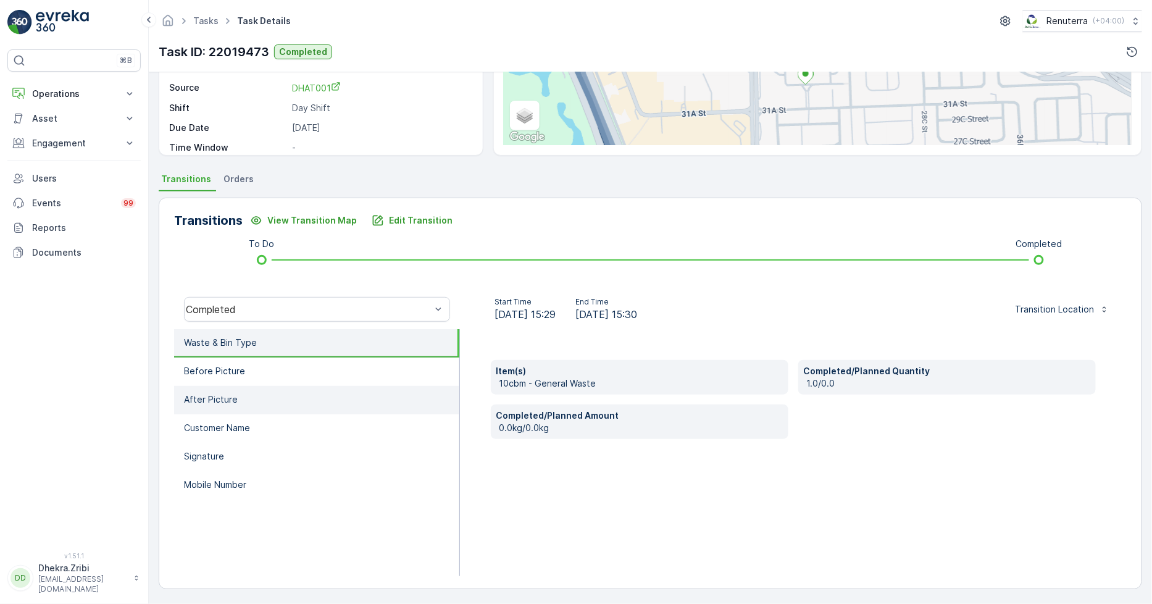
click at [330, 408] on li "After Picture" at bounding box center [316, 400] width 285 height 28
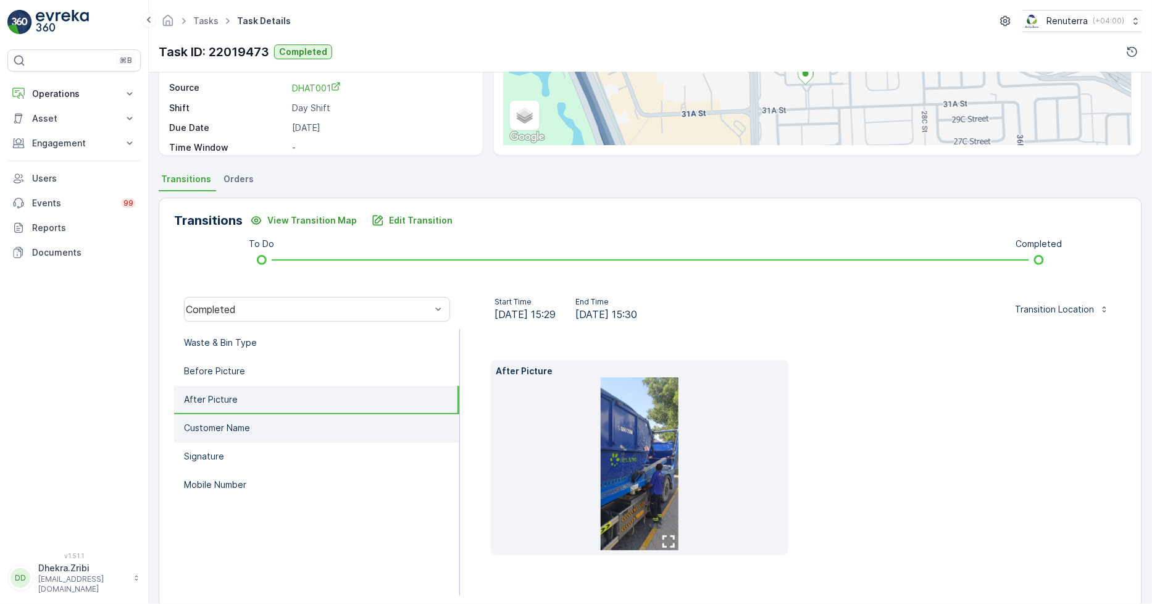
click at [329, 427] on li "Customer Name" at bounding box center [316, 428] width 285 height 28
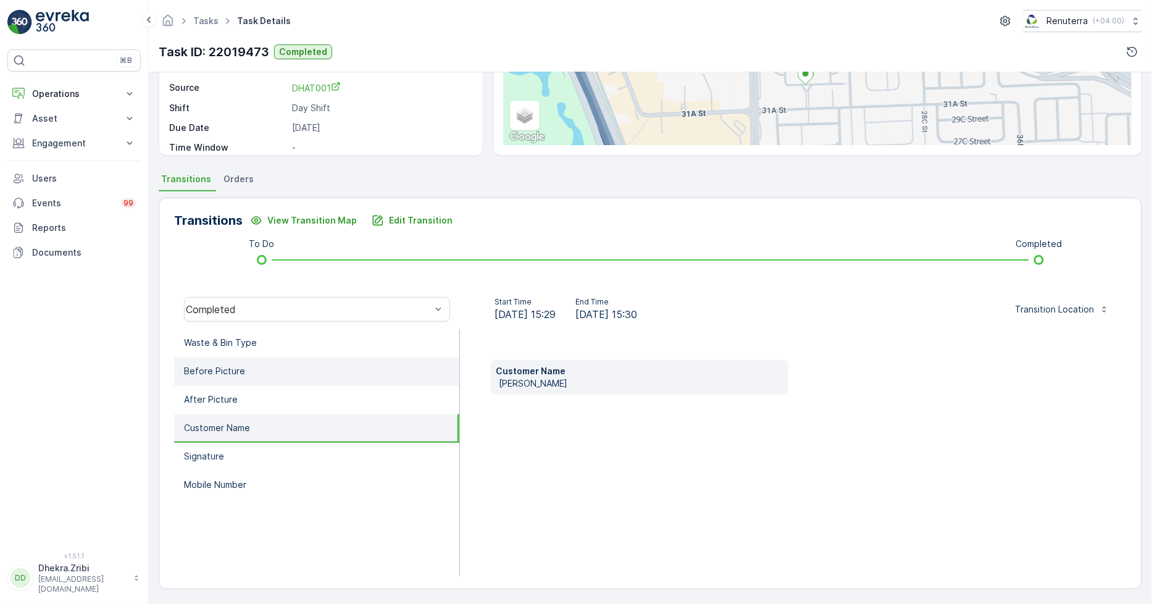
click at [346, 379] on li "Before Picture" at bounding box center [316, 372] width 285 height 28
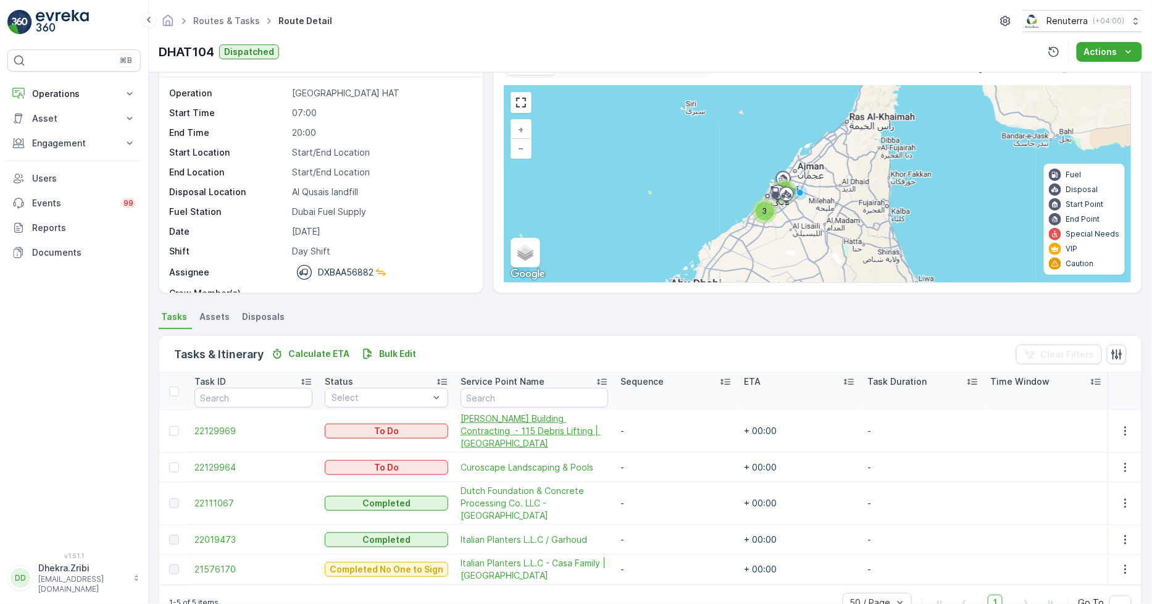
scroll to position [56, 0]
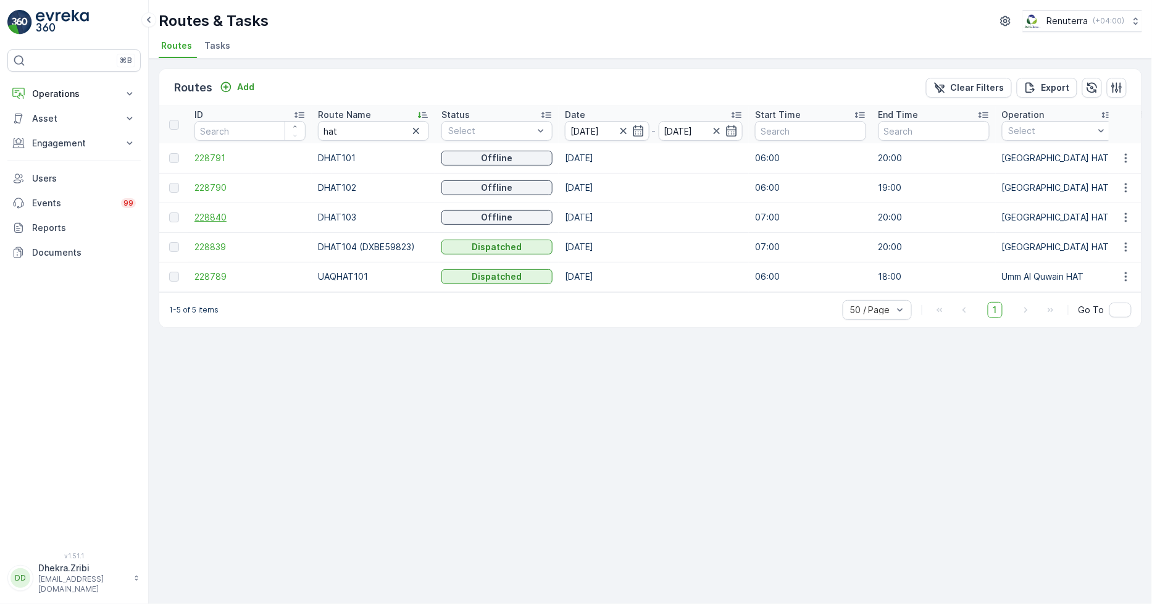
click at [225, 214] on span "228840" at bounding box center [250, 217] width 111 height 12
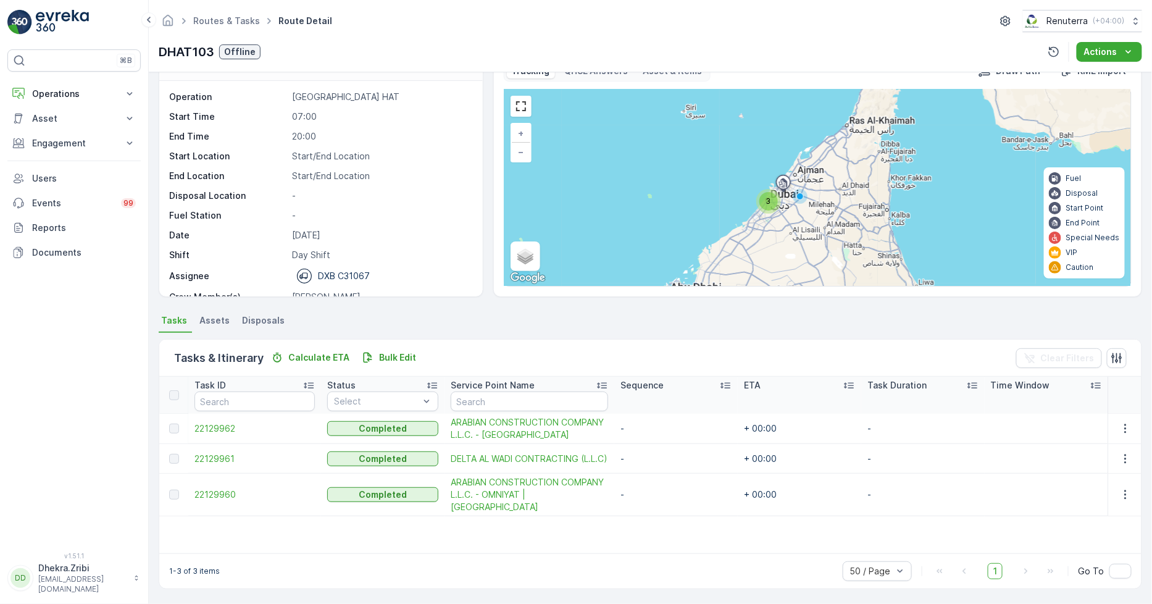
scroll to position [39, 0]
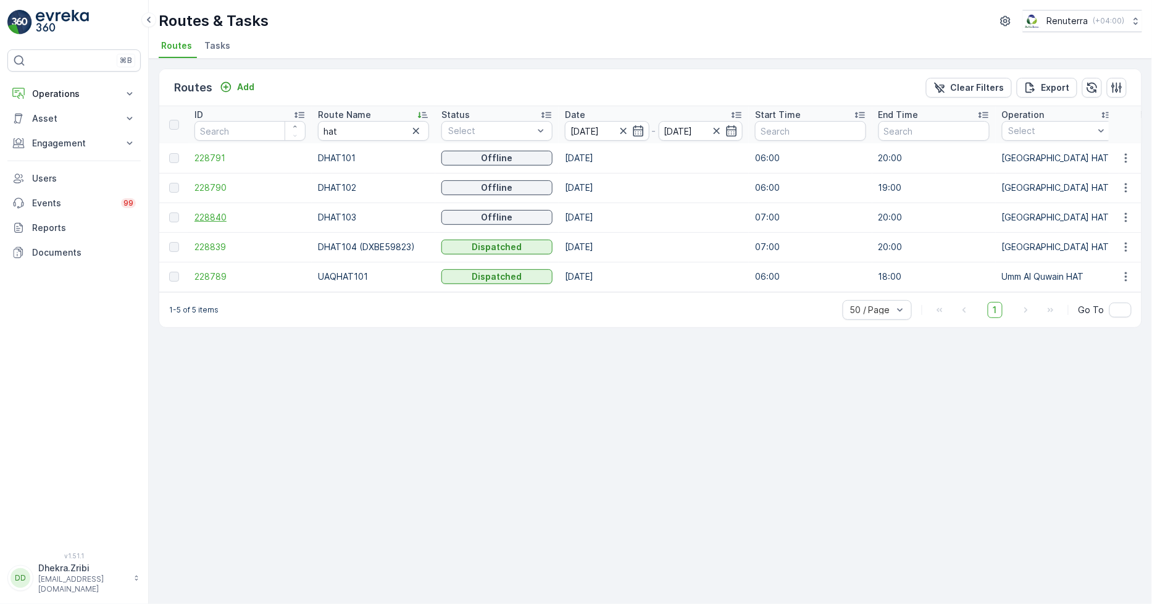
click at [217, 214] on span "228840" at bounding box center [250, 217] width 111 height 12
click at [204, 158] on span "228791" at bounding box center [250, 158] width 111 height 12
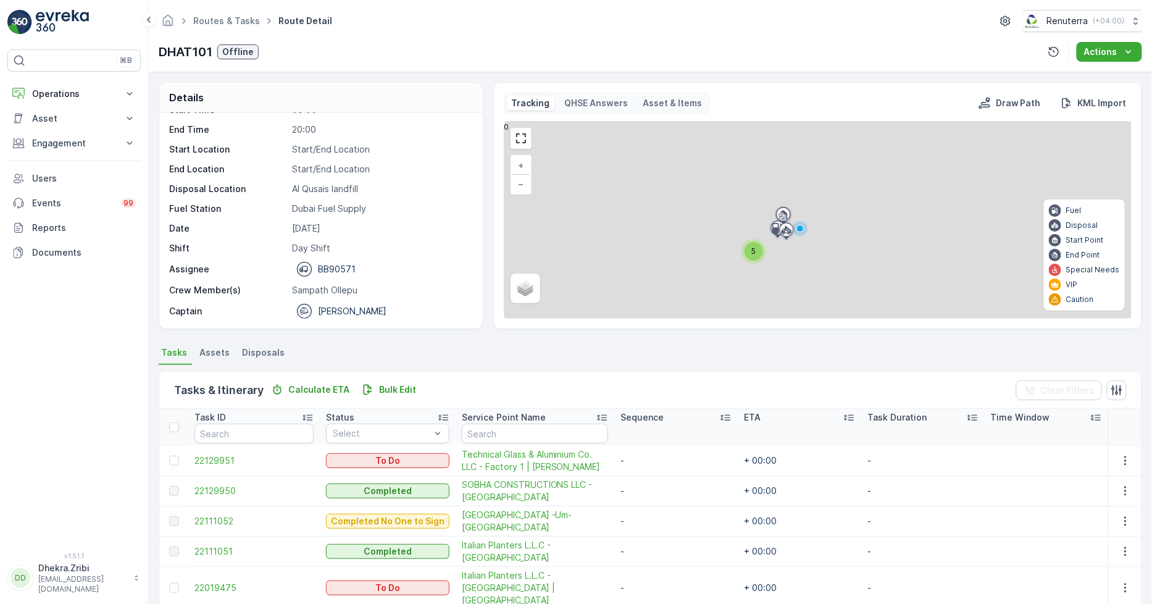
scroll to position [44, 0]
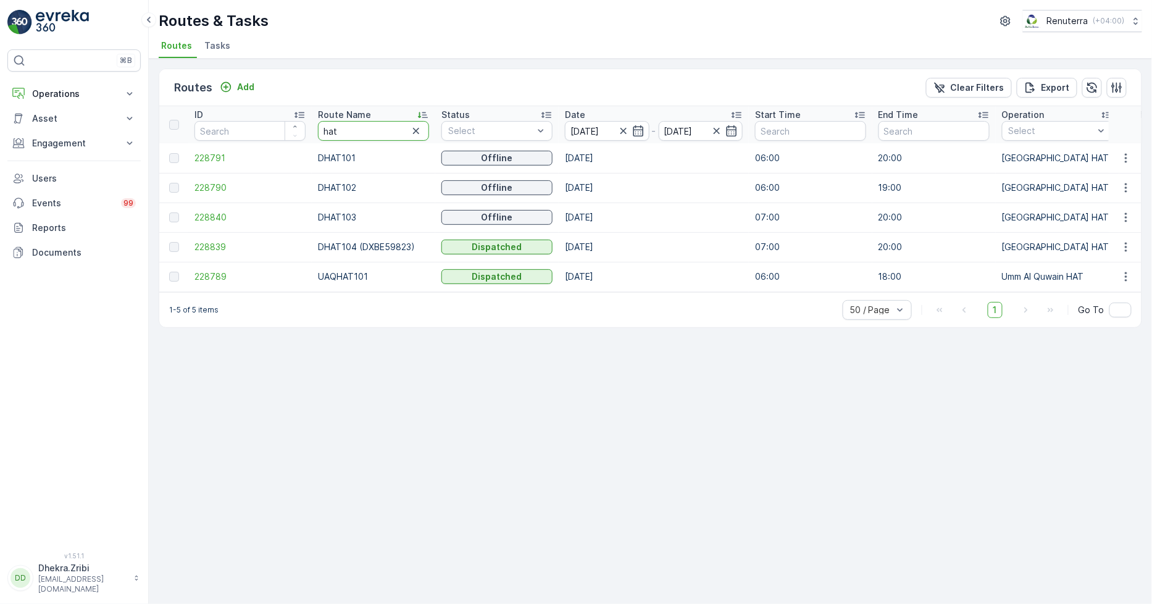
click at [337, 131] on input "hat" at bounding box center [373, 131] width 111 height 20
type input "roro"
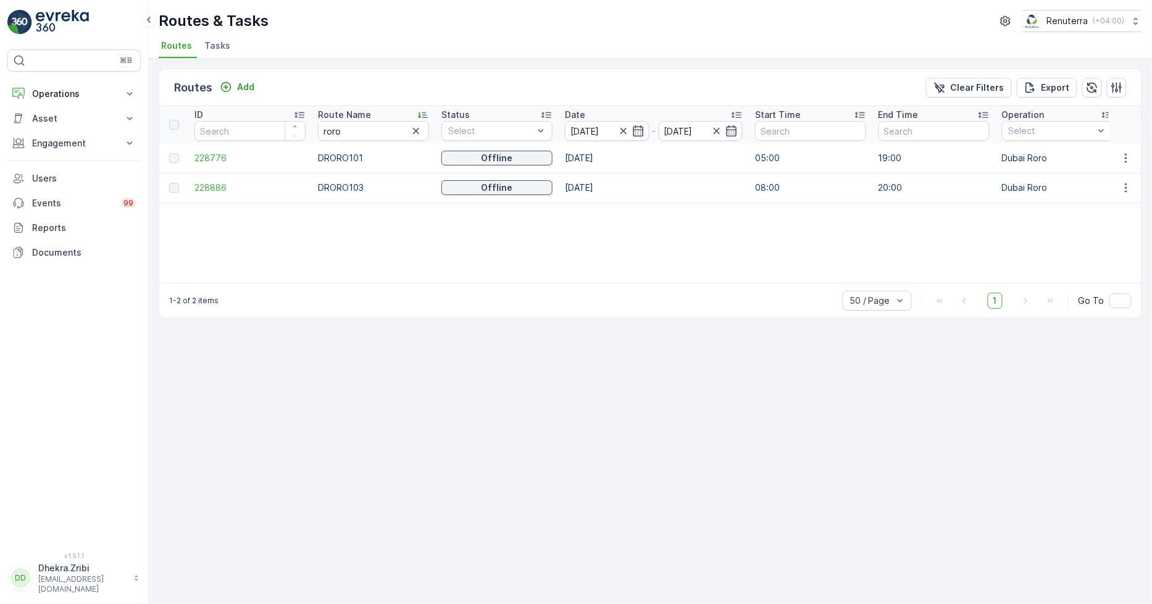
click at [338, 182] on p "DRORO103" at bounding box center [373, 188] width 111 height 12
click at [201, 182] on span "228886" at bounding box center [250, 188] width 111 height 12
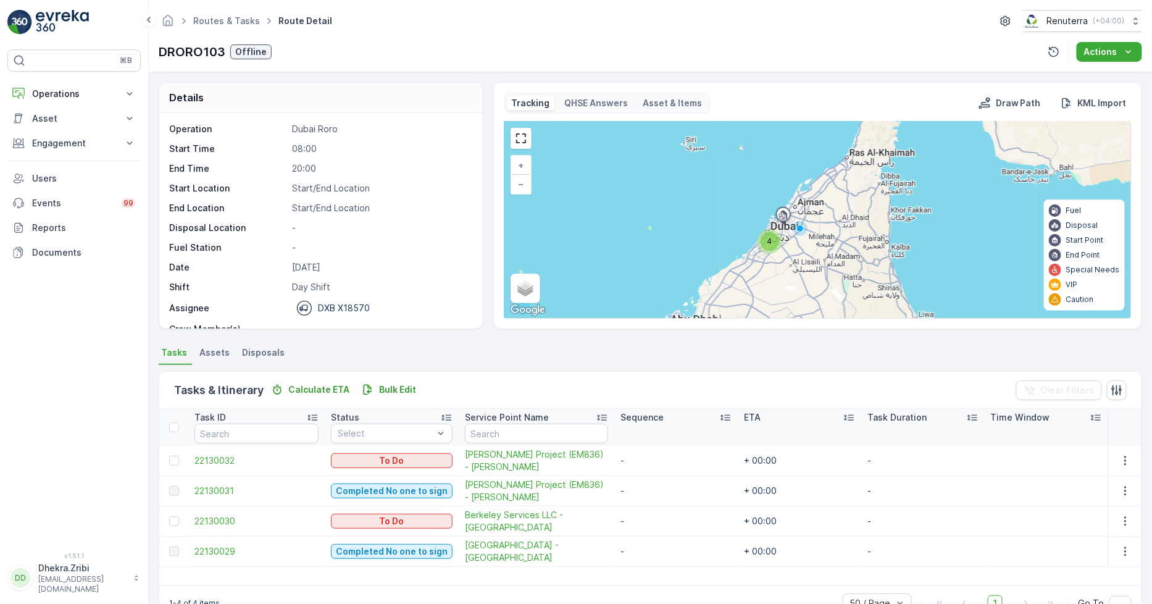
scroll to position [32, 0]
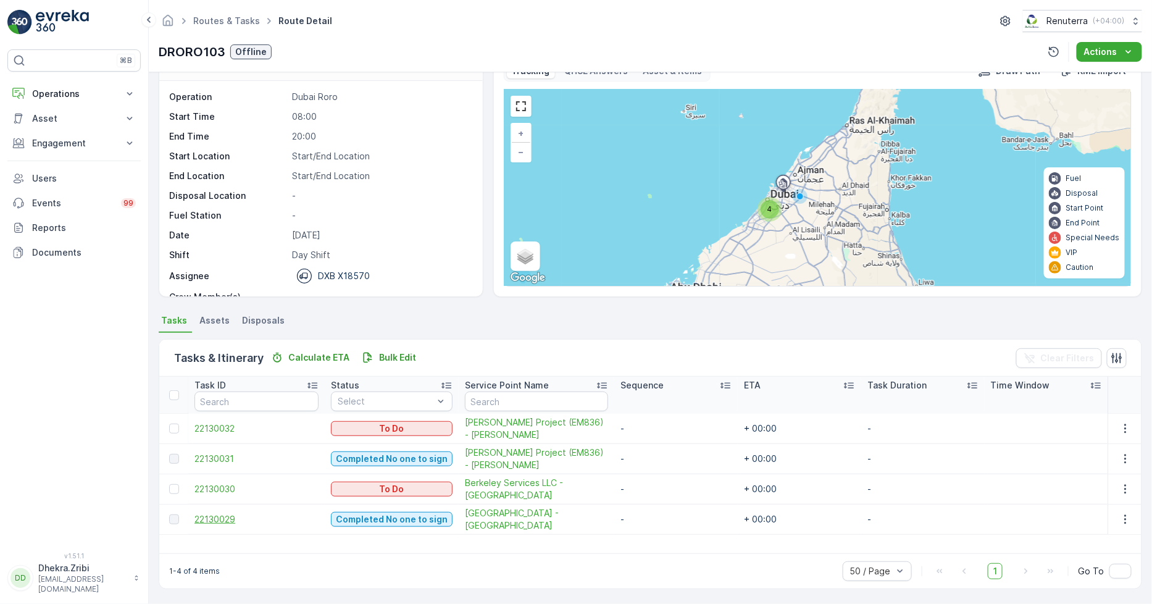
click at [227, 519] on span "22130029" at bounding box center [257, 519] width 124 height 12
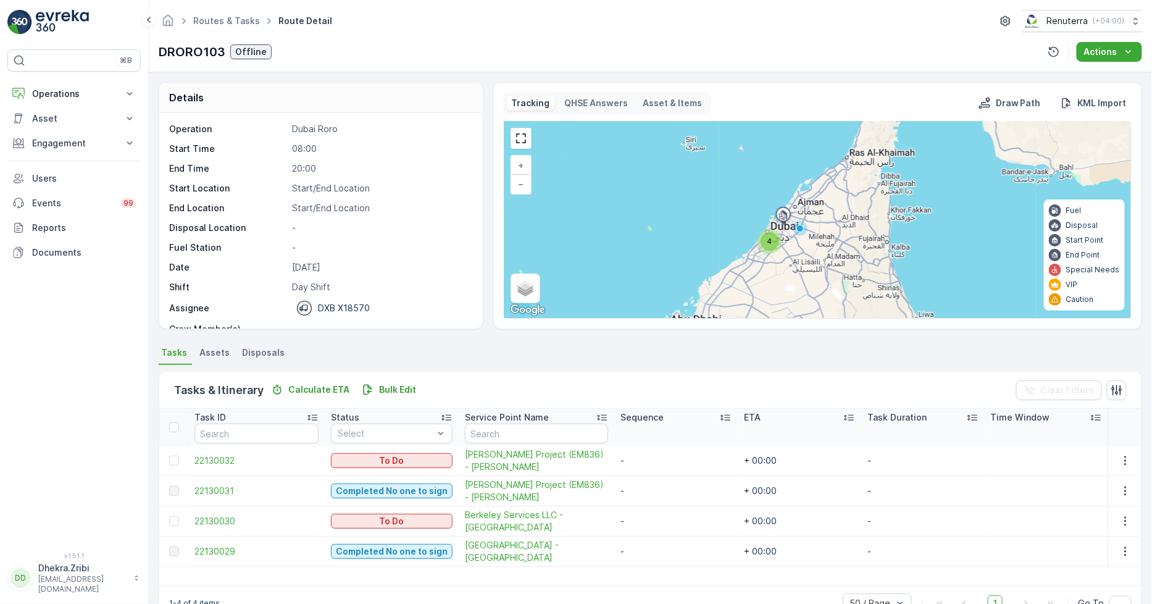
click at [170, 553] on div at bounding box center [174, 551] width 10 height 10
click at [170, 551] on div at bounding box center [174, 551] width 10 height 10
drag, startPoint x: 1120, startPoint y: 548, endPoint x: 1107, endPoint y: 548, distance: 13.6
click at [1120, 548] on icon "button" at bounding box center [1126, 551] width 12 height 12
click at [1089, 590] on span "Edit" at bounding box center [1084, 586] width 16 height 12
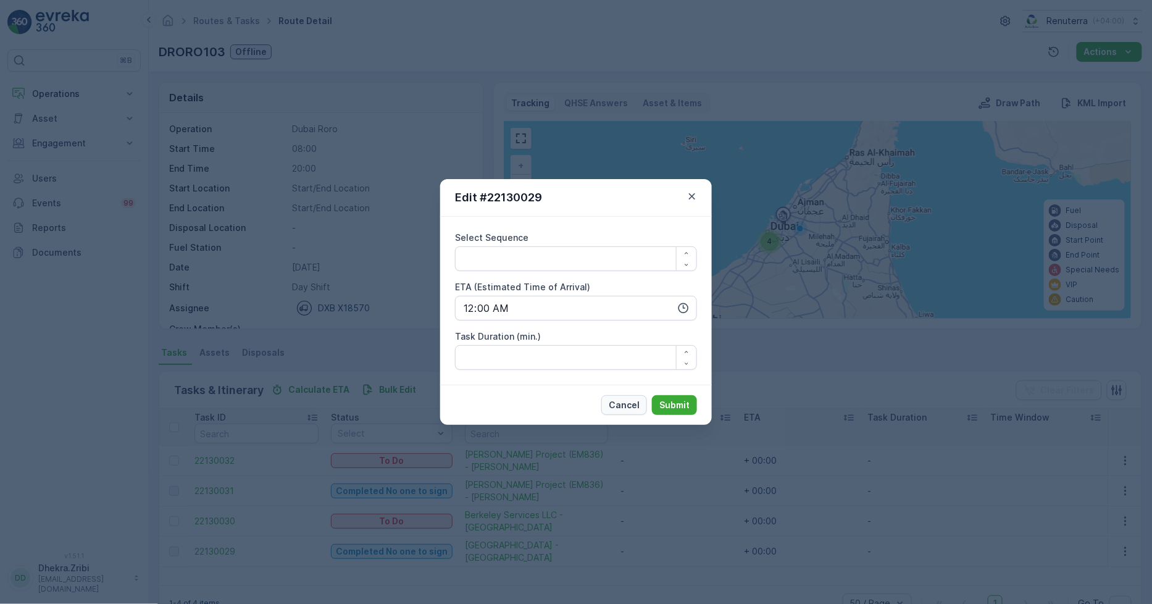
click at [619, 403] on p "Cancel" at bounding box center [624, 405] width 31 height 12
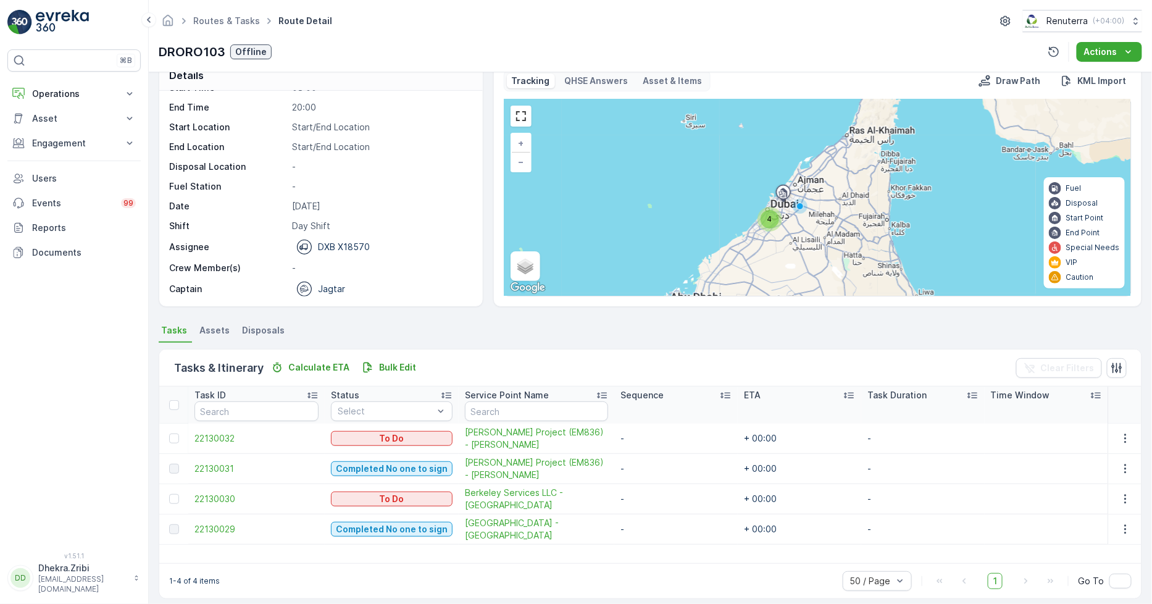
scroll to position [32, 0]
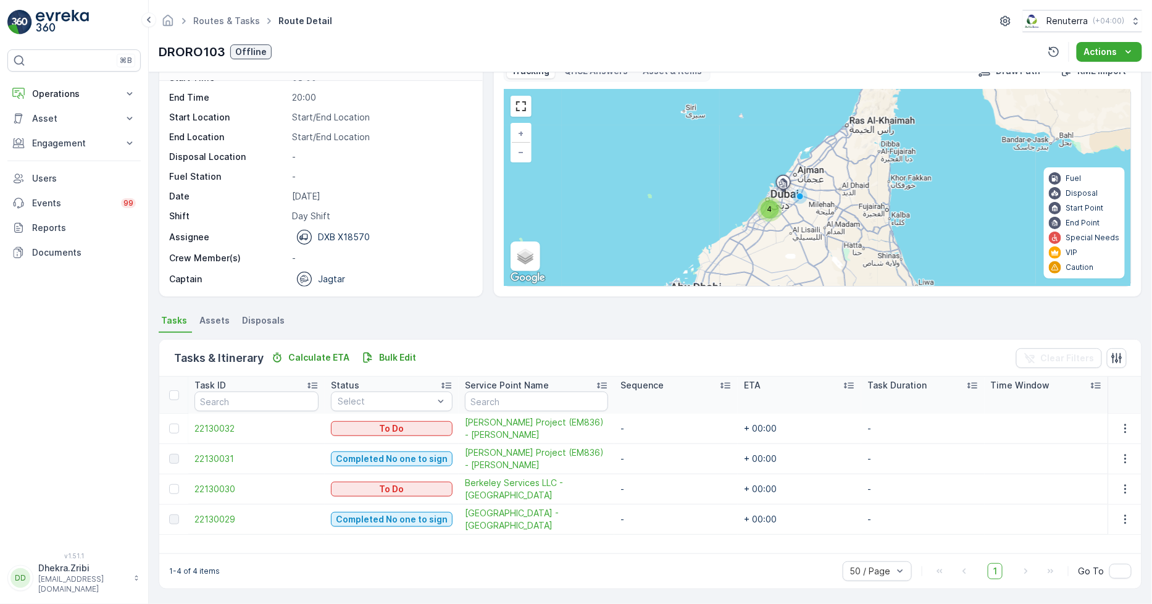
click at [176, 516] on div at bounding box center [174, 519] width 10 height 10
click at [1124, 516] on icon "button" at bounding box center [1126, 519] width 12 height 12
click at [211, 517] on span "22130029" at bounding box center [257, 519] width 124 height 12
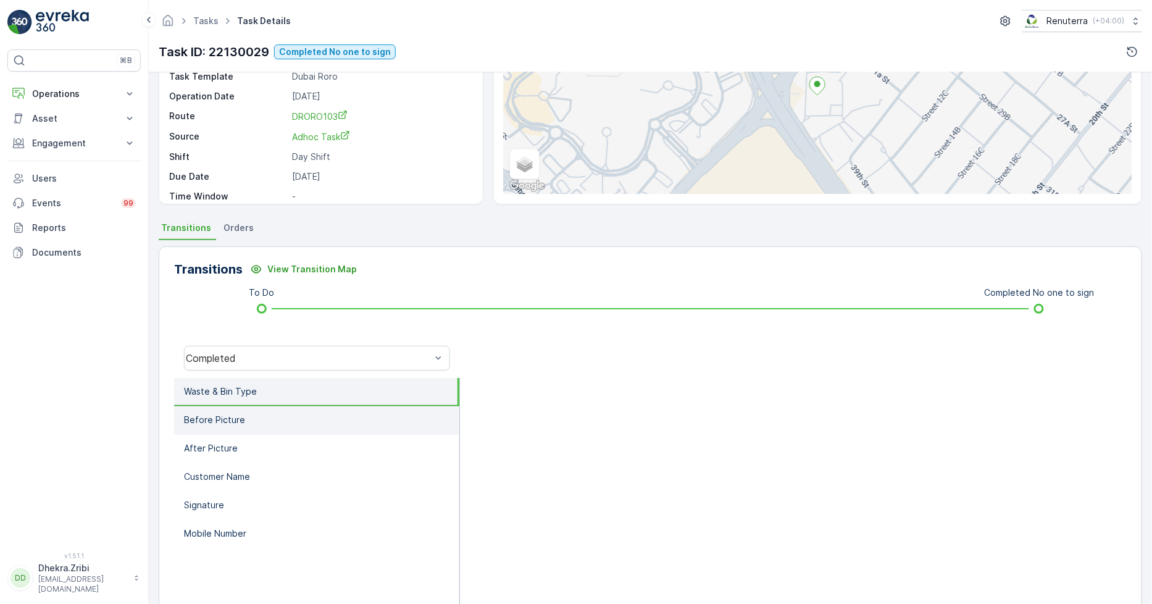
scroll to position [137, 0]
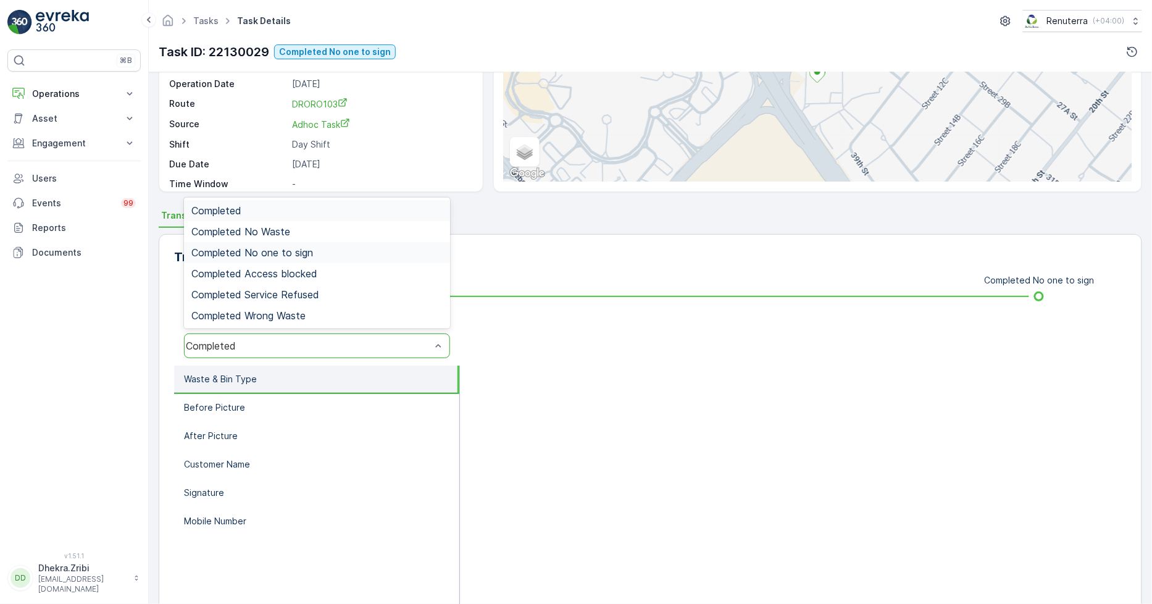
click at [309, 255] on span "Completed No one to sign" at bounding box center [252, 252] width 122 height 11
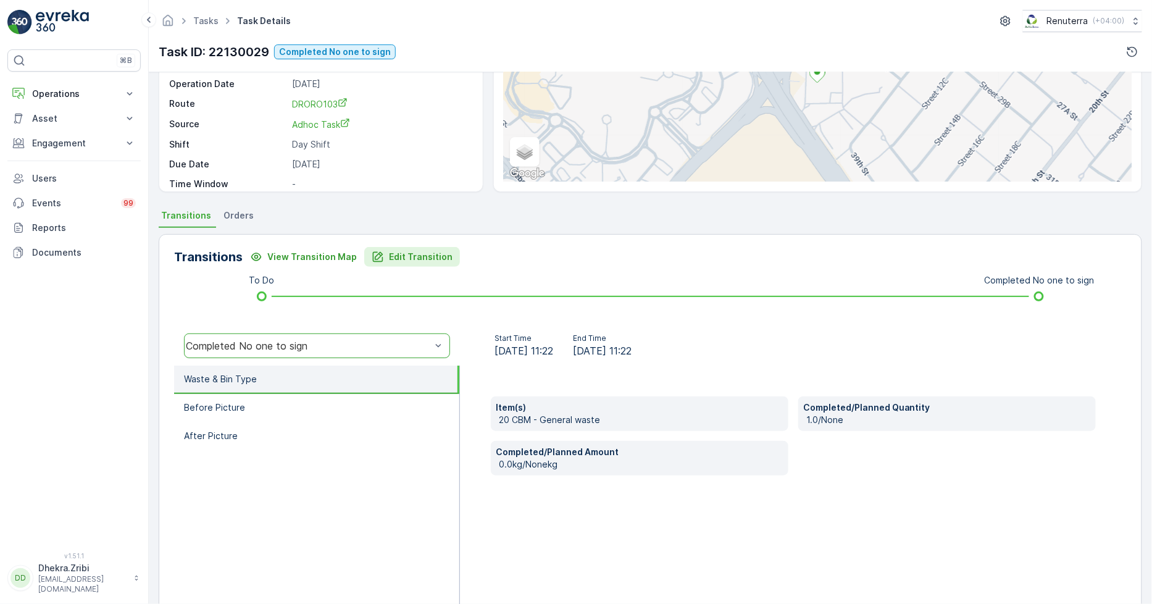
click at [429, 261] on p "Edit Transition" at bounding box center [421, 257] width 64 height 12
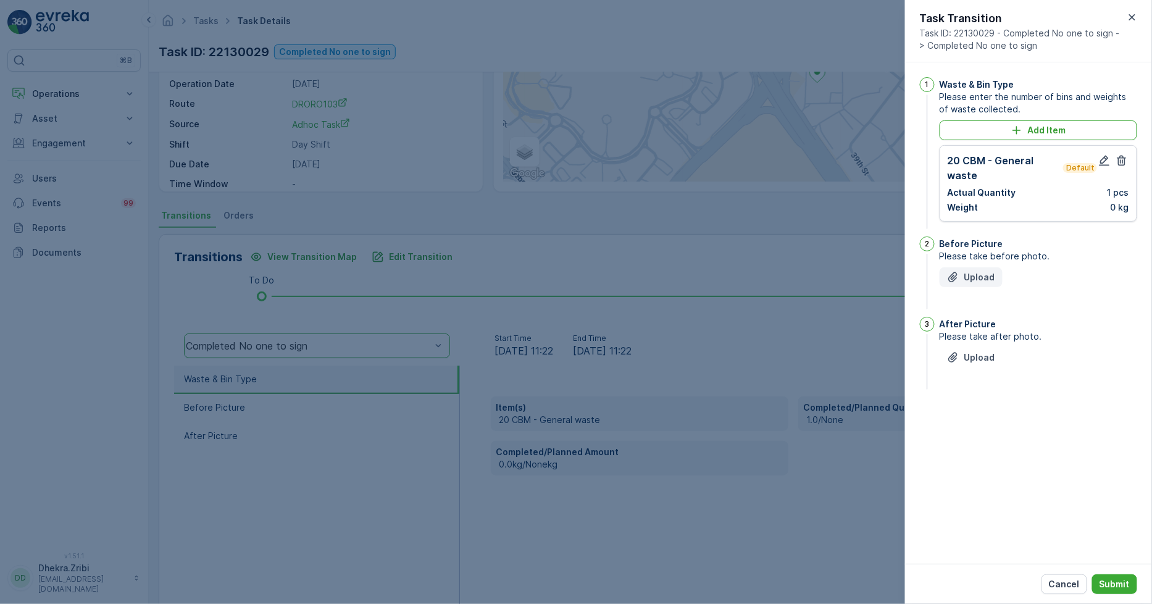
click at [955, 278] on icon "Upload File" at bounding box center [953, 277] width 12 height 12
click at [958, 421] on icon "Upload File" at bounding box center [953, 419] width 12 height 12
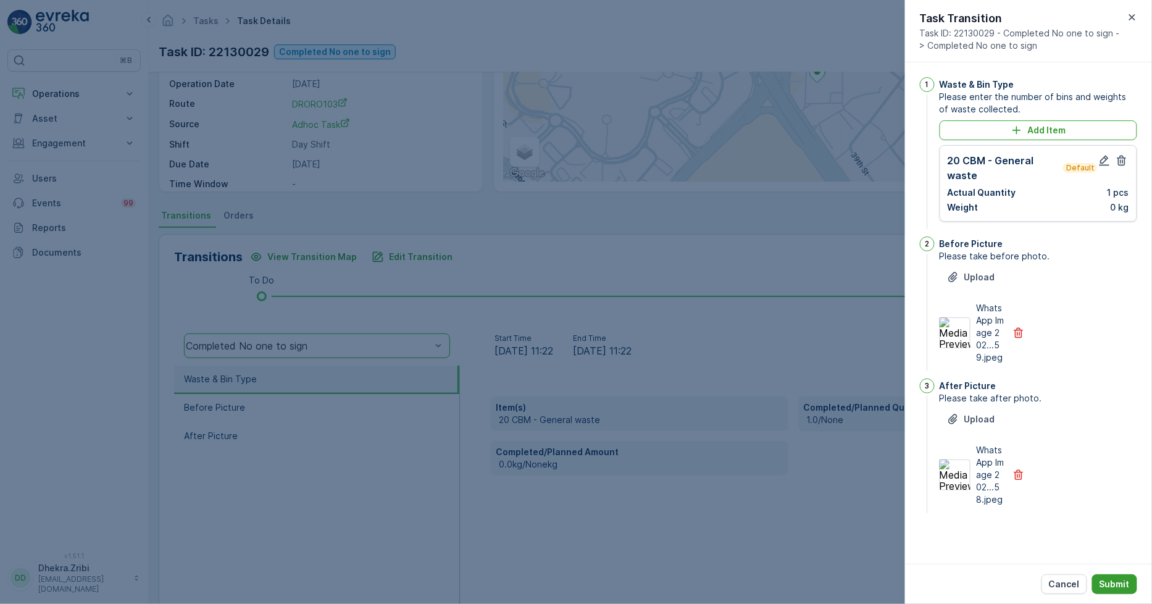
click at [1120, 587] on p "Submit" at bounding box center [1115, 584] width 30 height 12
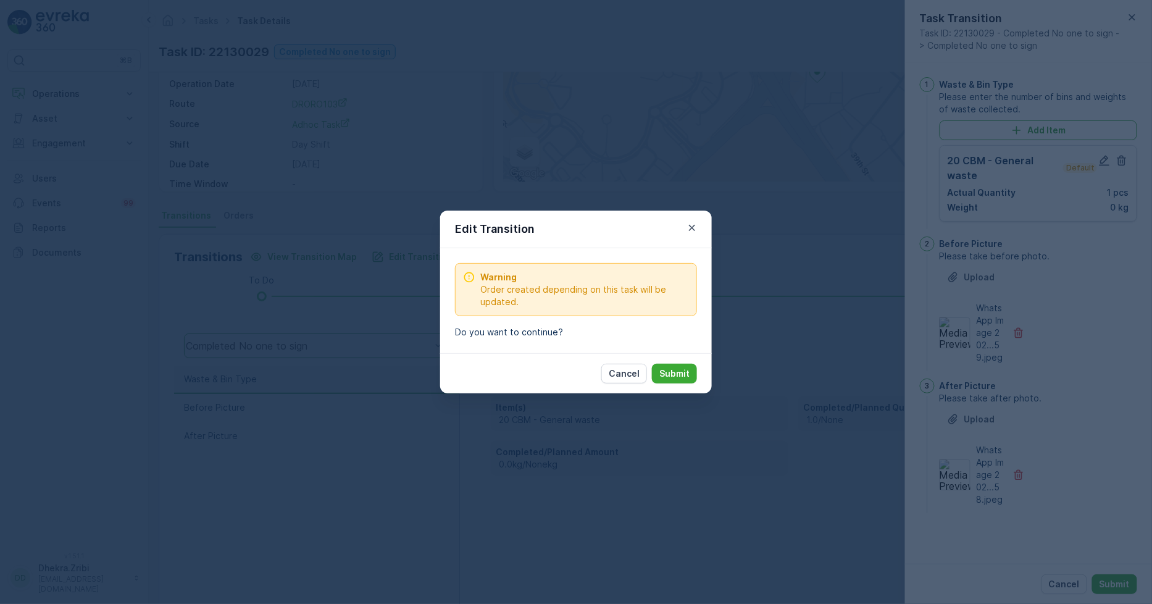
click at [674, 375] on p "Submit" at bounding box center [674, 373] width 30 height 12
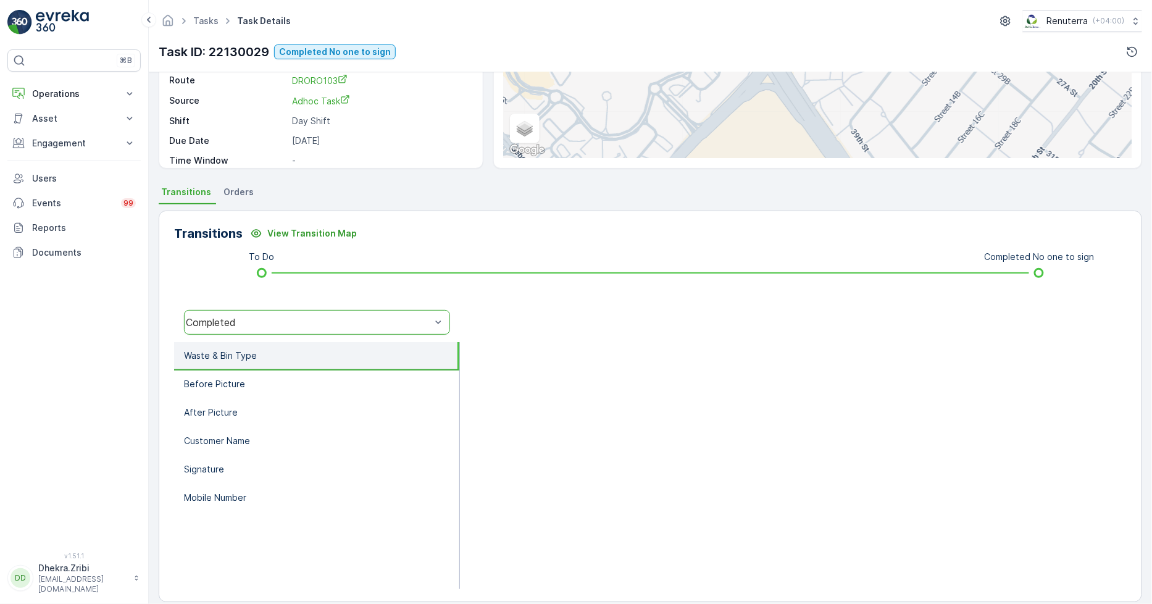
scroll to position [174, 0]
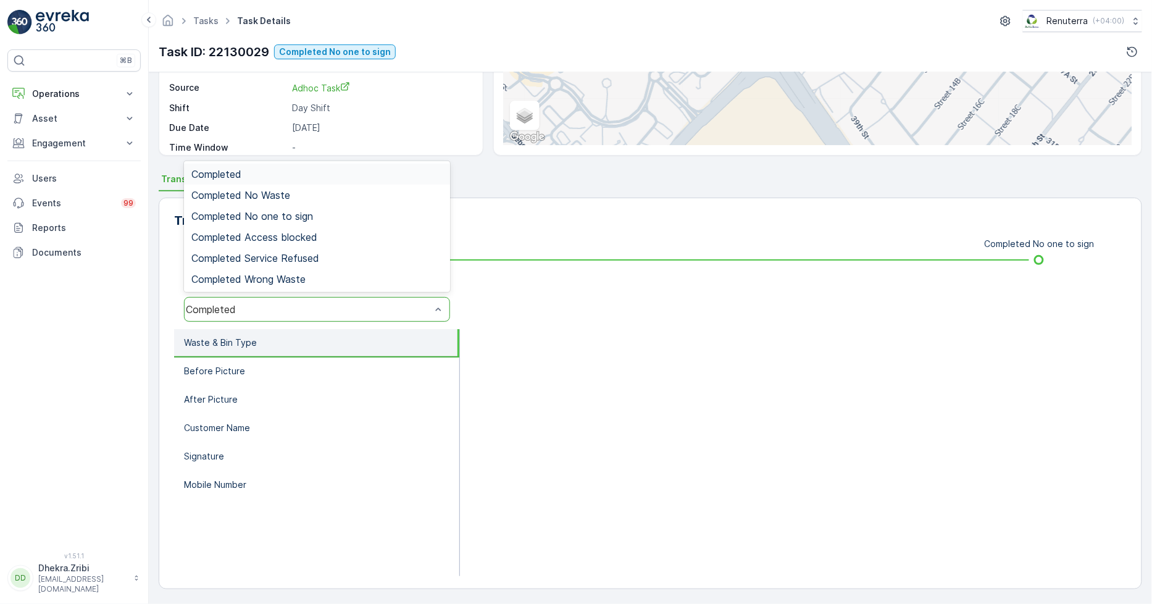
click at [254, 311] on div "Completed" at bounding box center [308, 309] width 245 height 11
click at [274, 222] on div "Completed No one to sign" at bounding box center [317, 216] width 266 height 21
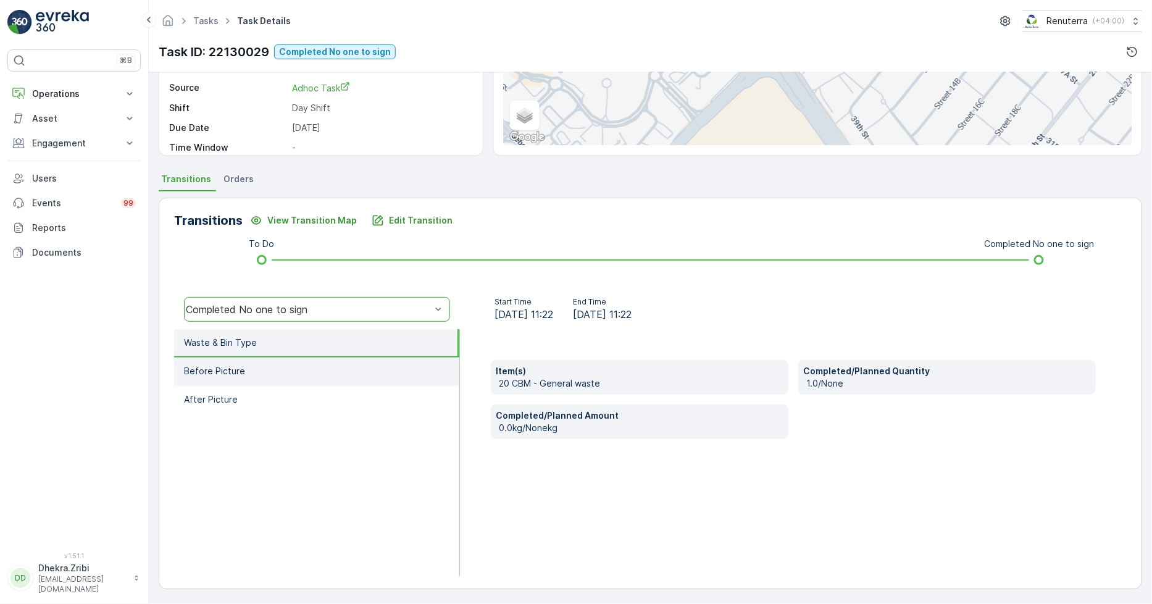
click at [236, 373] on p "Before Picture" at bounding box center [214, 371] width 61 height 12
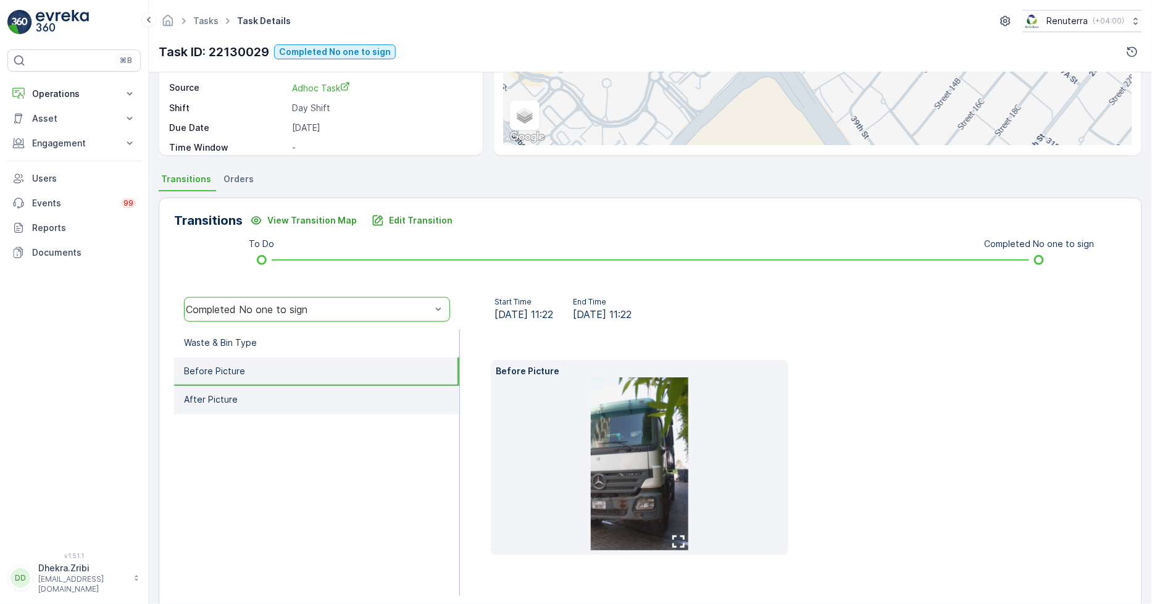
click at [229, 408] on li "After Picture" at bounding box center [316, 400] width 285 height 28
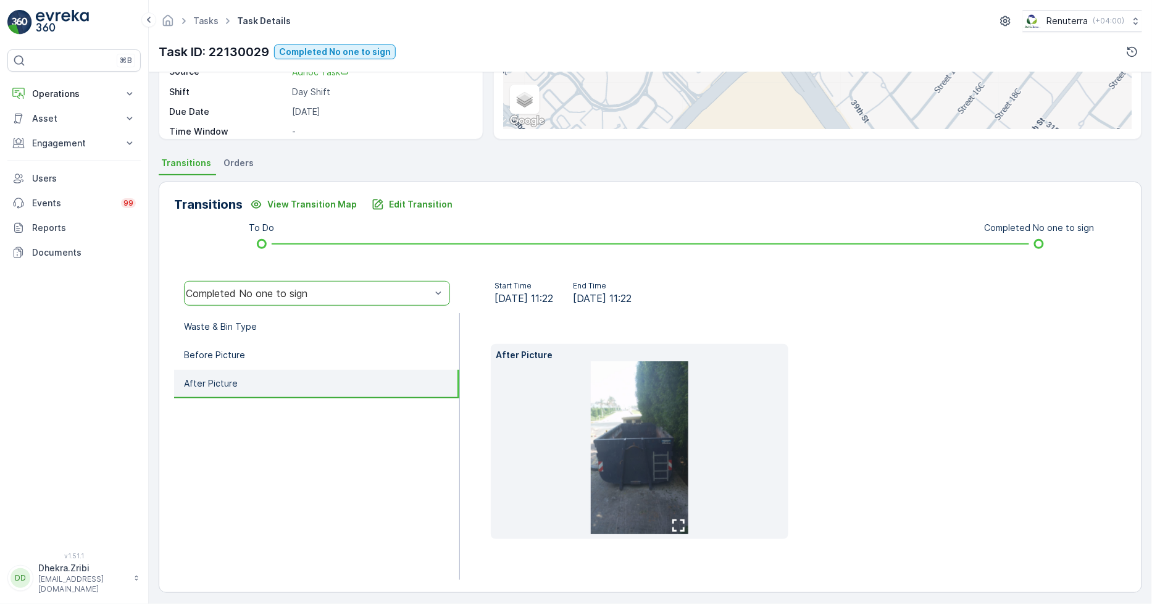
scroll to position [193, 0]
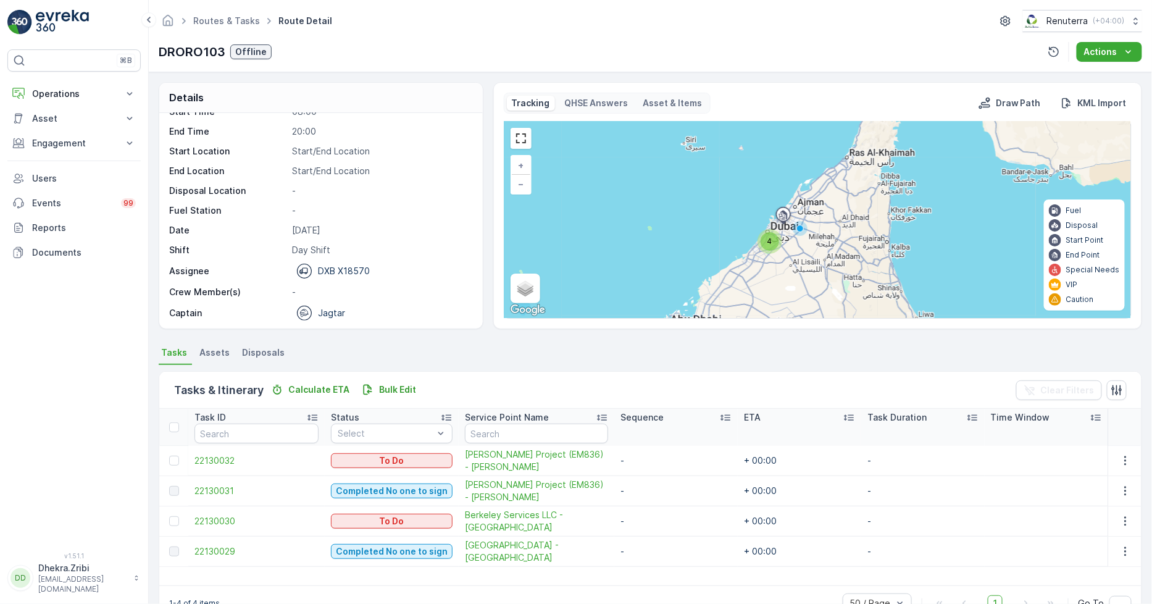
scroll to position [39, 0]
click at [230, 486] on span "22130031" at bounding box center [257, 491] width 124 height 12
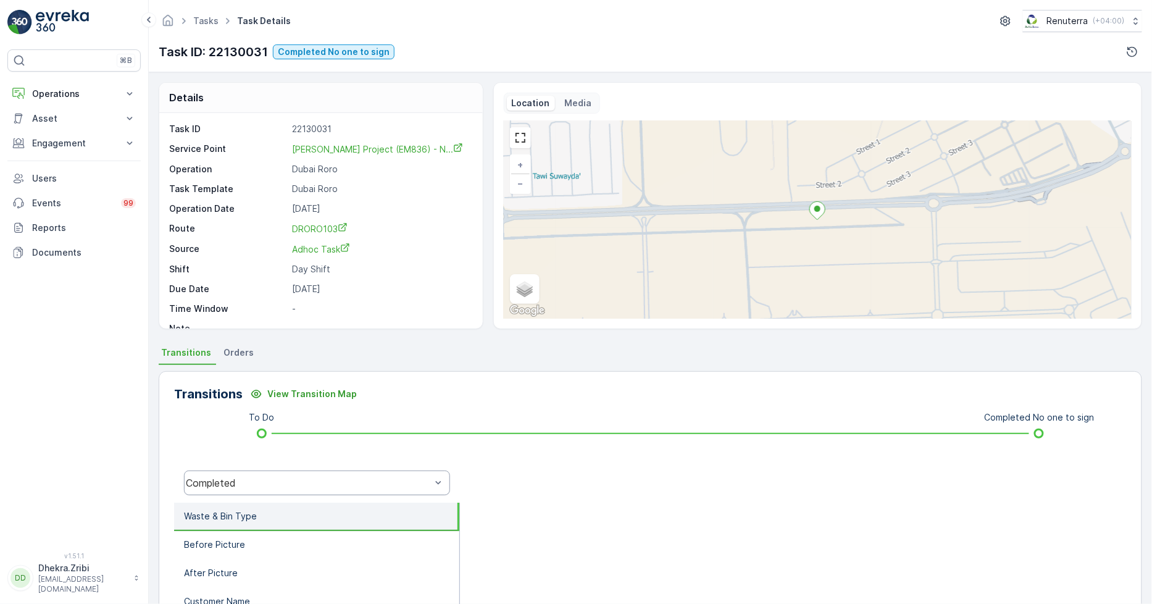
click at [308, 488] on div "Completed" at bounding box center [317, 483] width 266 height 25
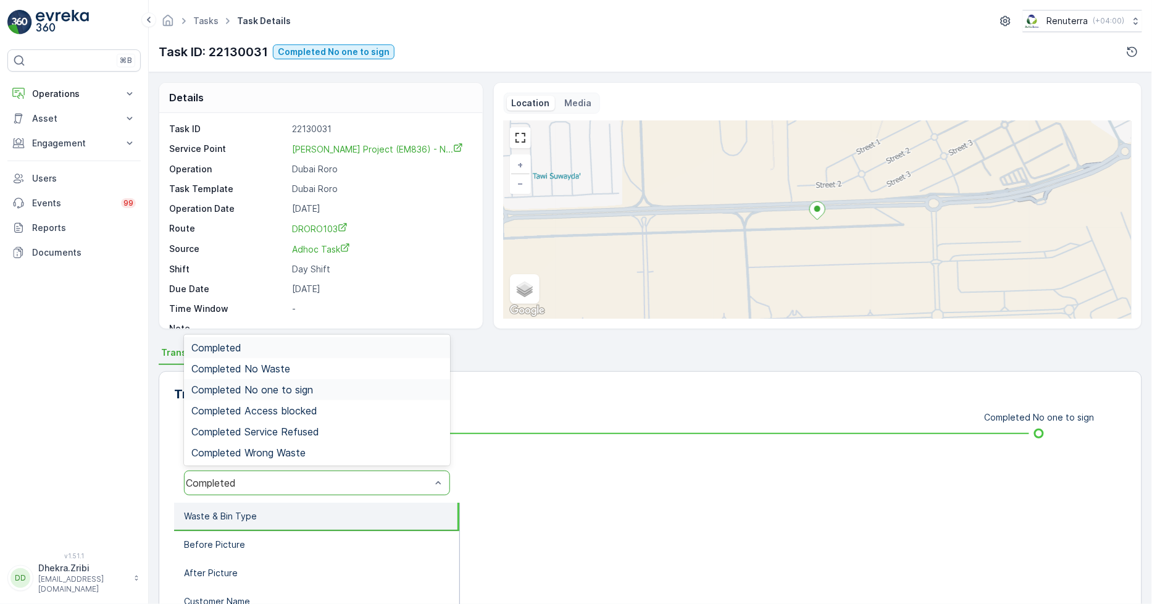
click at [324, 392] on div "Completed No one to sign" at bounding box center [316, 389] width 251 height 11
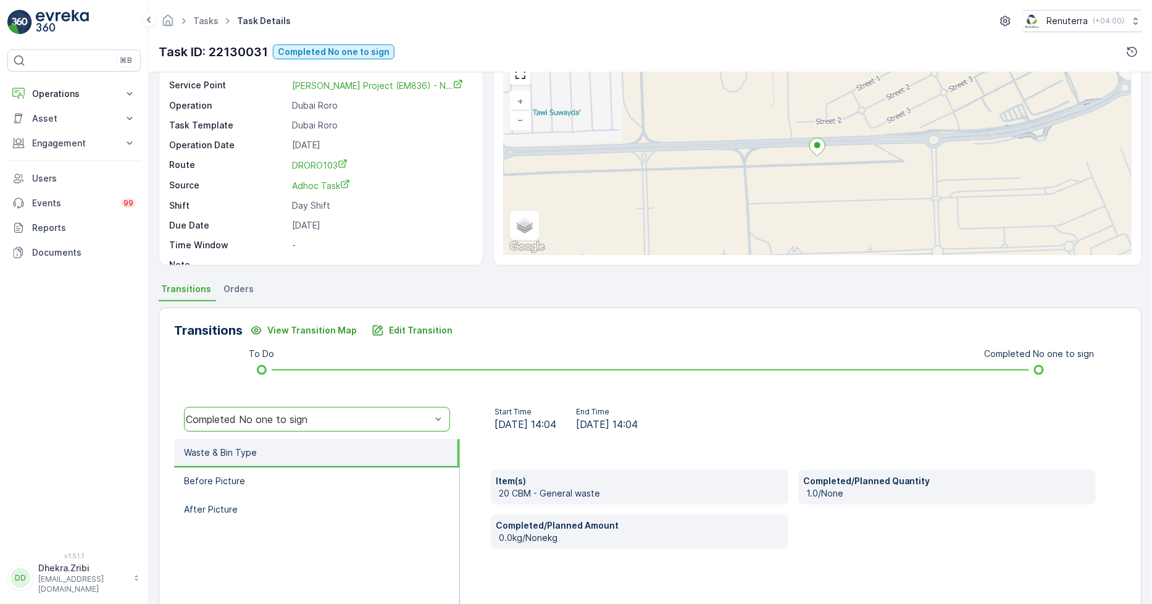
scroll to position [174, 0]
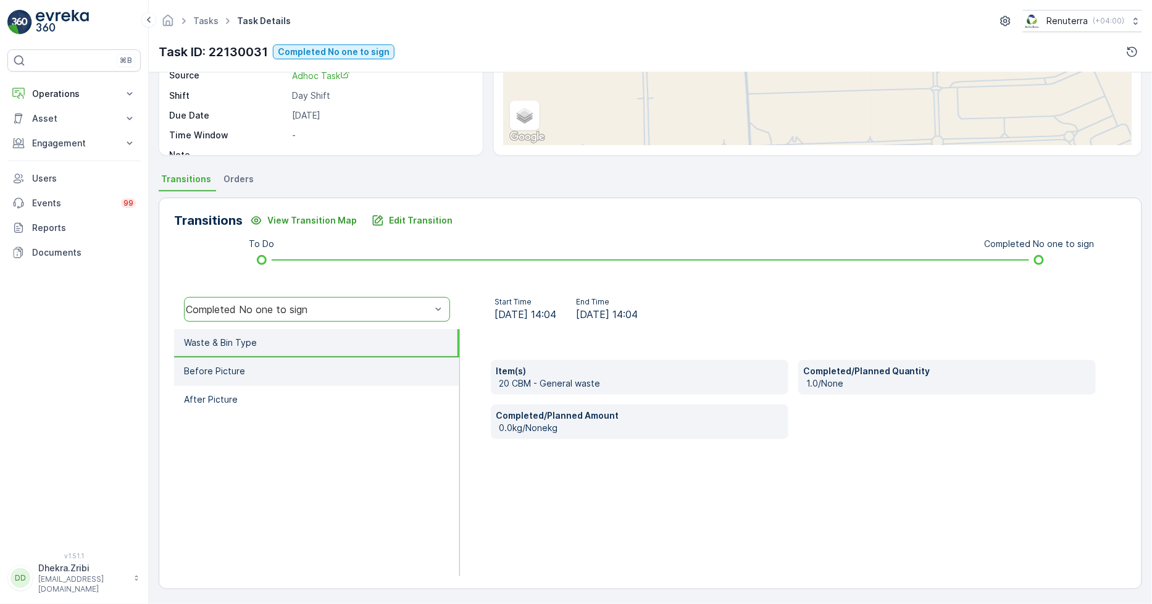
click at [314, 375] on li "Before Picture" at bounding box center [316, 372] width 285 height 28
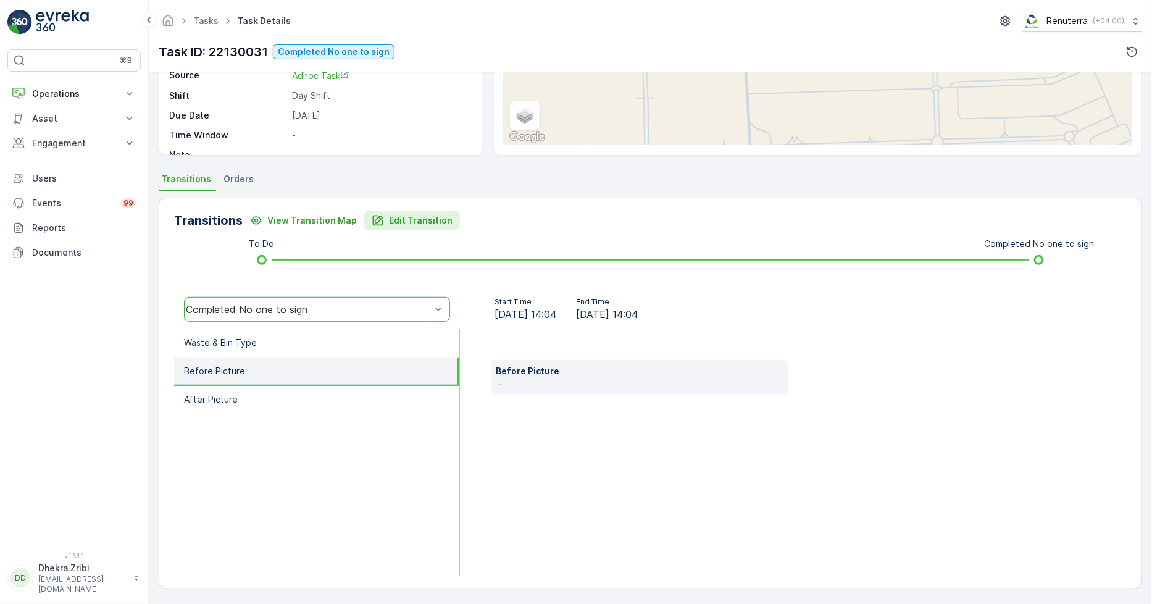
click at [383, 216] on div "Edit Transition" at bounding box center [412, 220] width 81 height 12
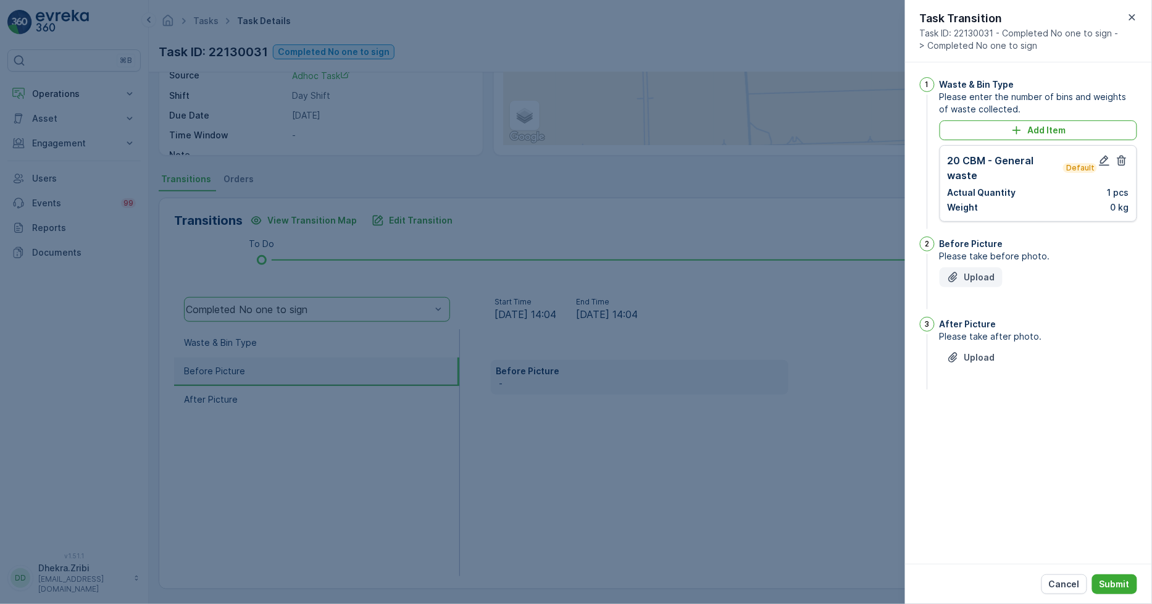
click at [961, 278] on div "Upload" at bounding box center [971, 277] width 48 height 12
click at [951, 422] on icon "Upload File" at bounding box center [953, 419] width 12 height 12
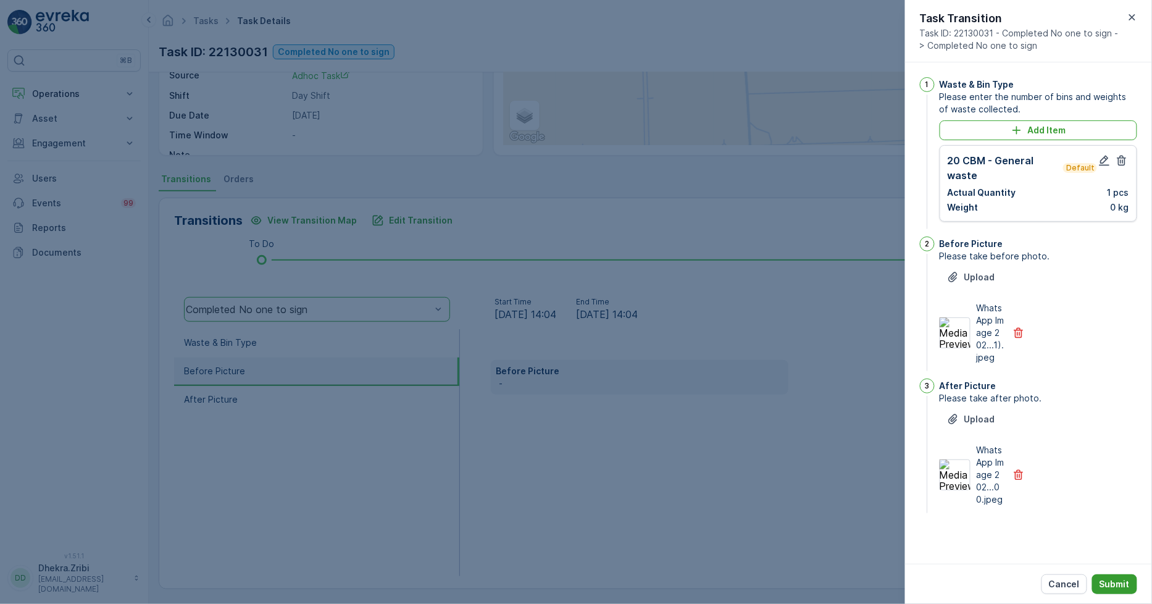
click at [1121, 581] on p "Submit" at bounding box center [1115, 584] width 30 height 12
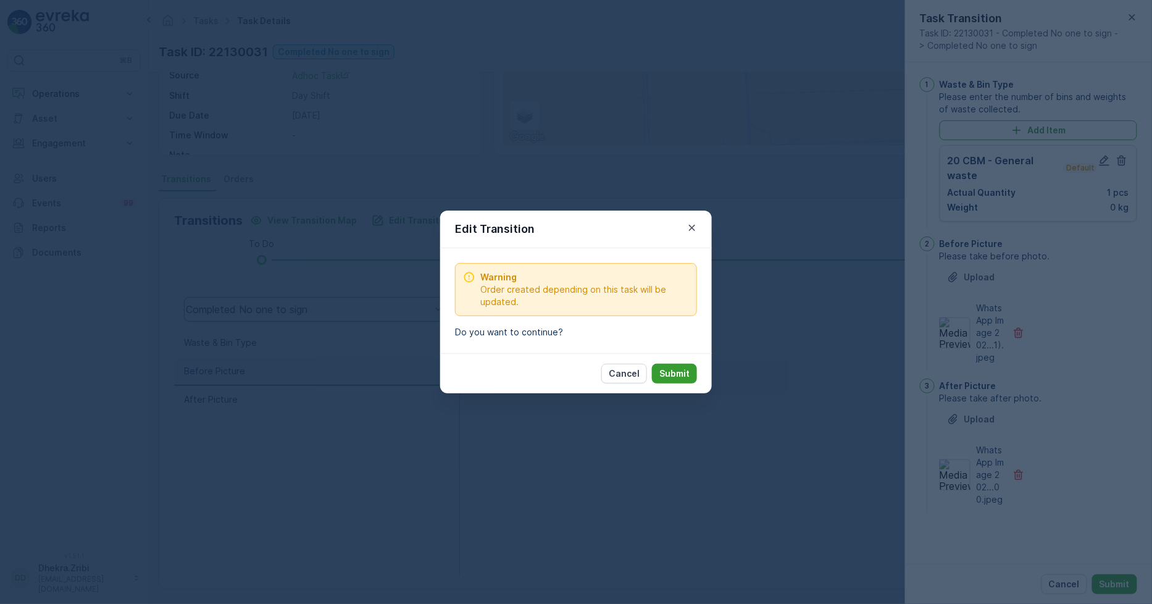
click at [685, 369] on p "Submit" at bounding box center [674, 373] width 30 height 12
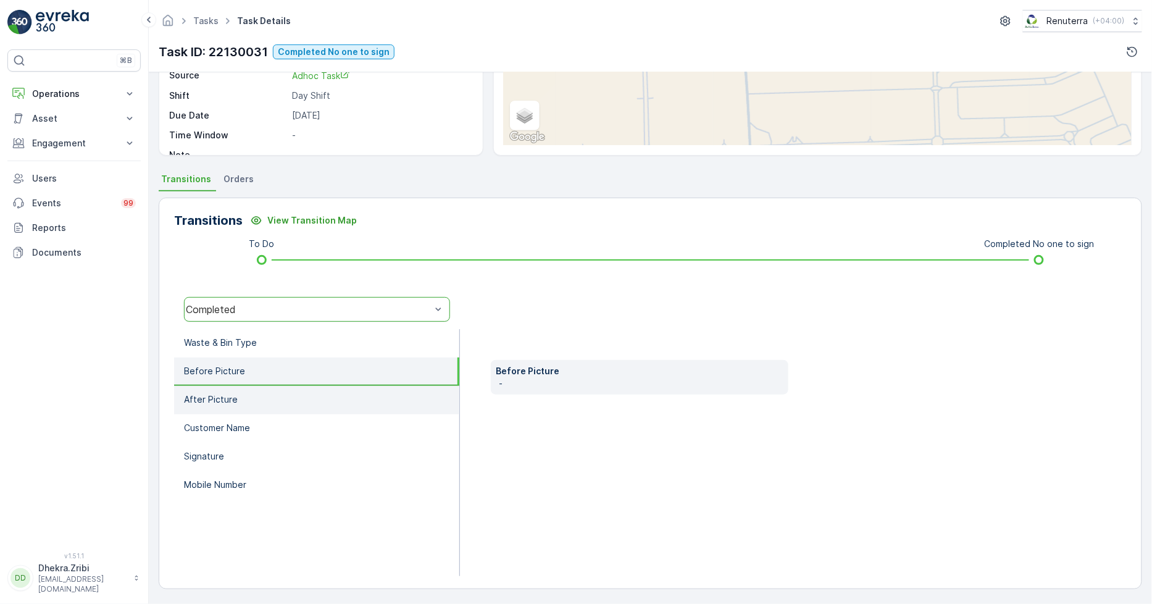
click at [216, 404] on li "After Picture" at bounding box center [316, 400] width 285 height 28
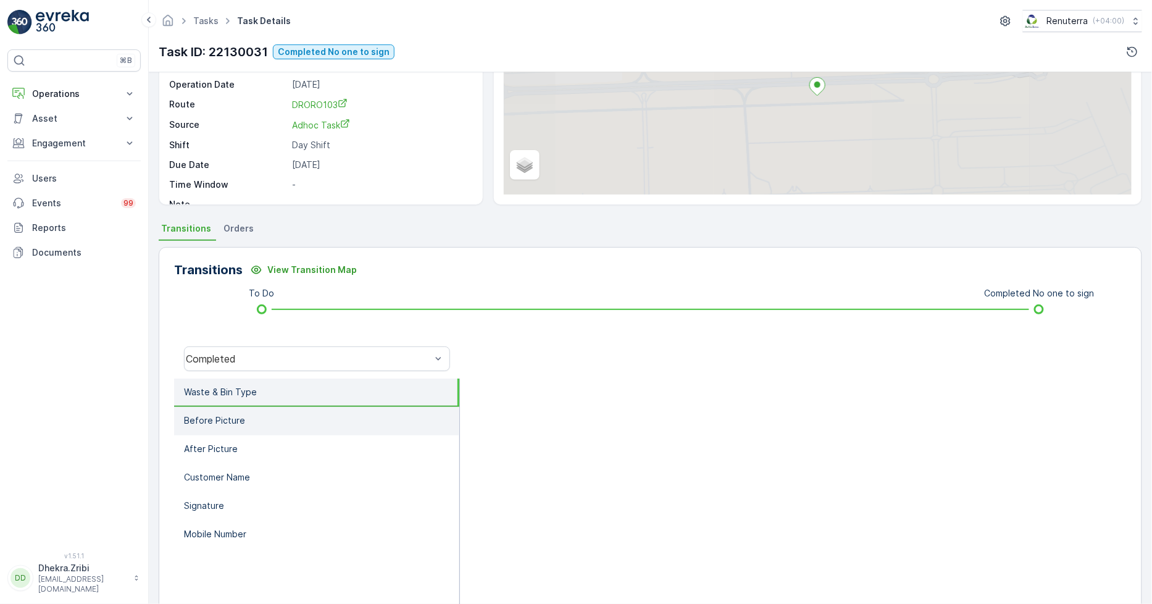
scroll to position [137, 0]
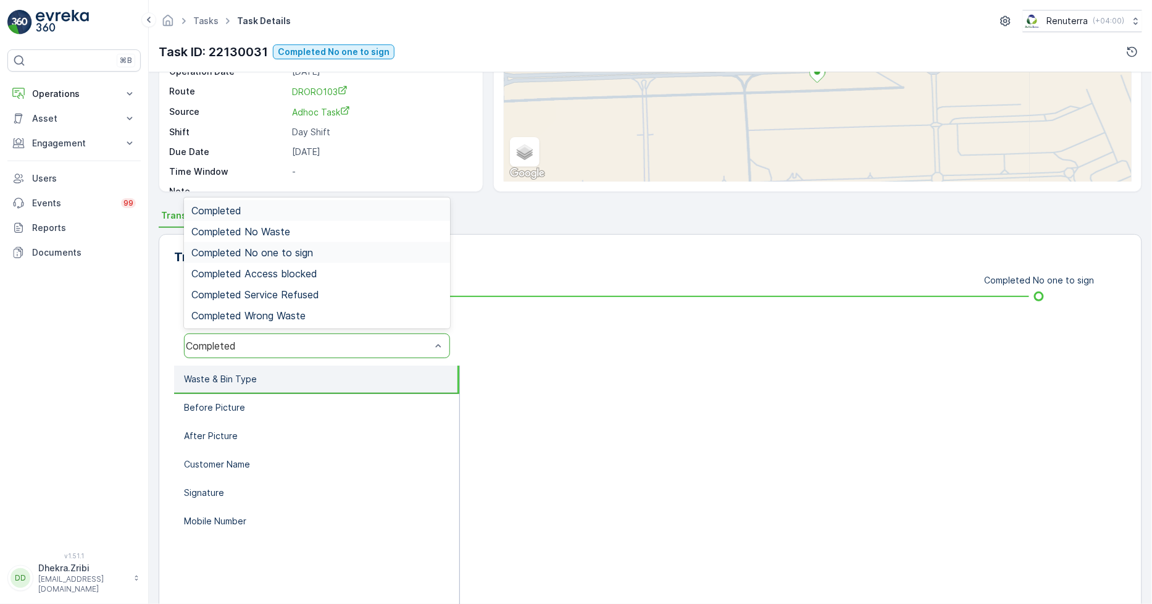
click at [359, 247] on div "Completed No one to sign" at bounding box center [316, 252] width 251 height 11
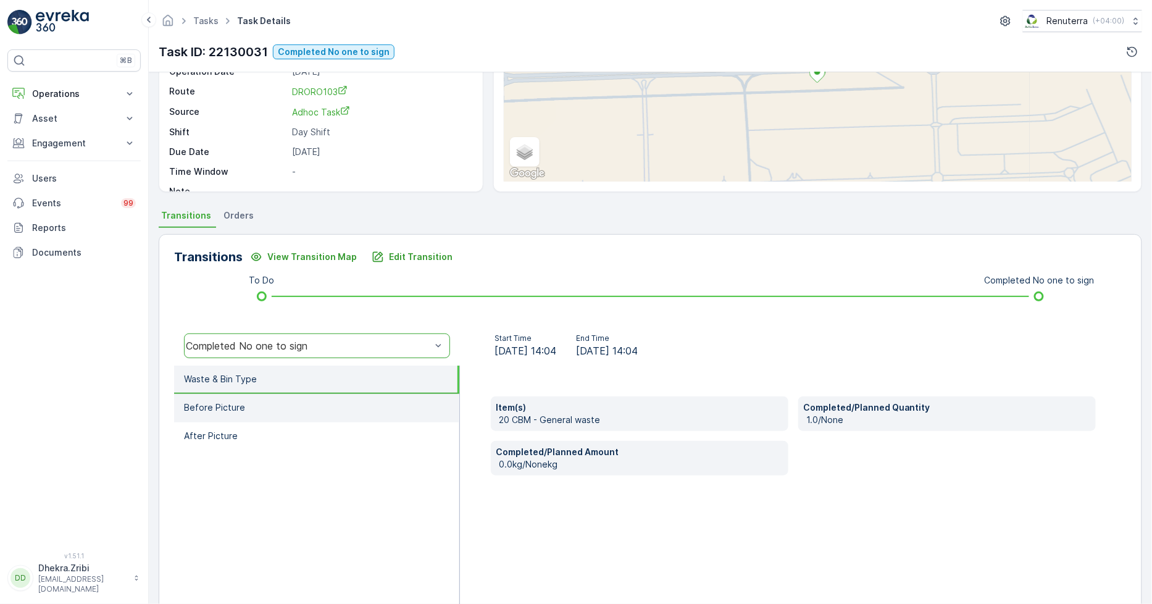
click at [227, 401] on p "Before Picture" at bounding box center [214, 407] width 61 height 12
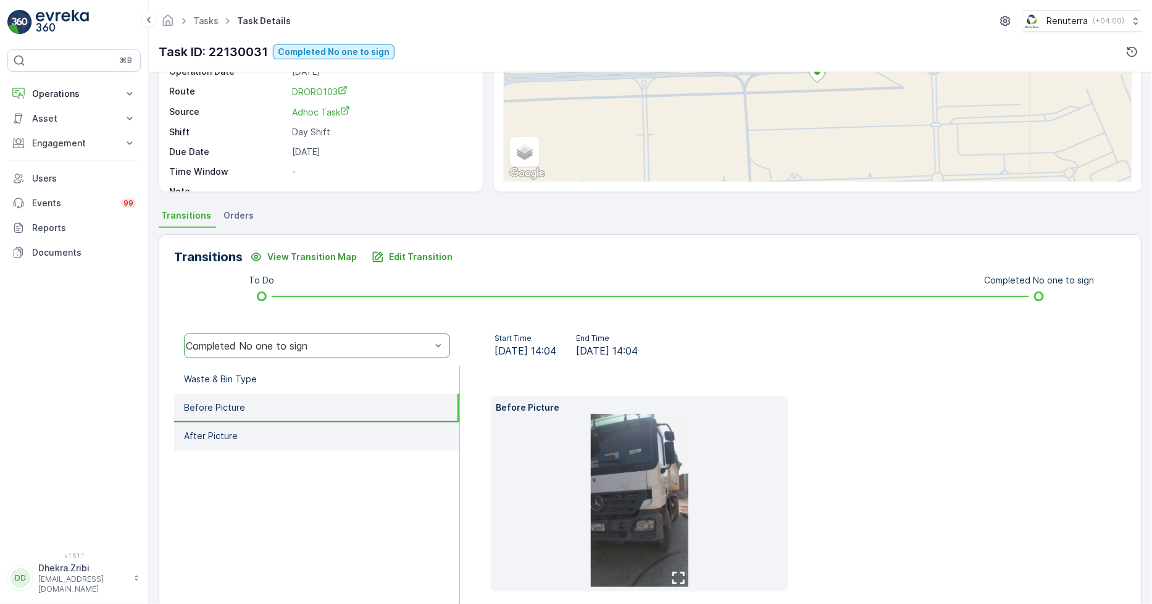
click at [224, 440] on p "After Picture" at bounding box center [211, 436] width 54 height 12
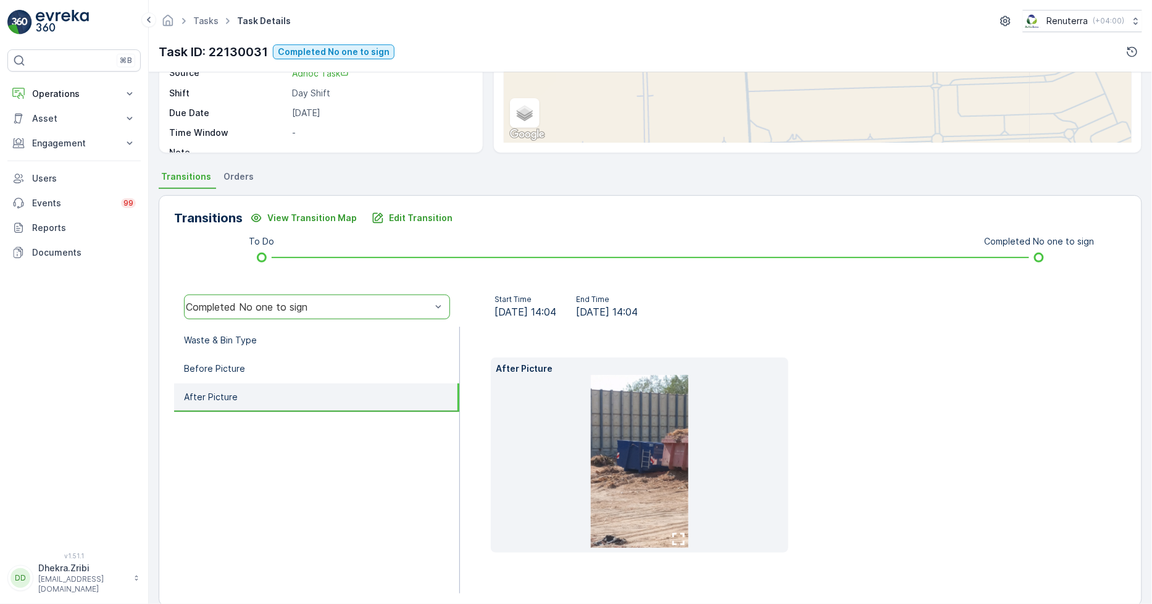
scroll to position [193, 0]
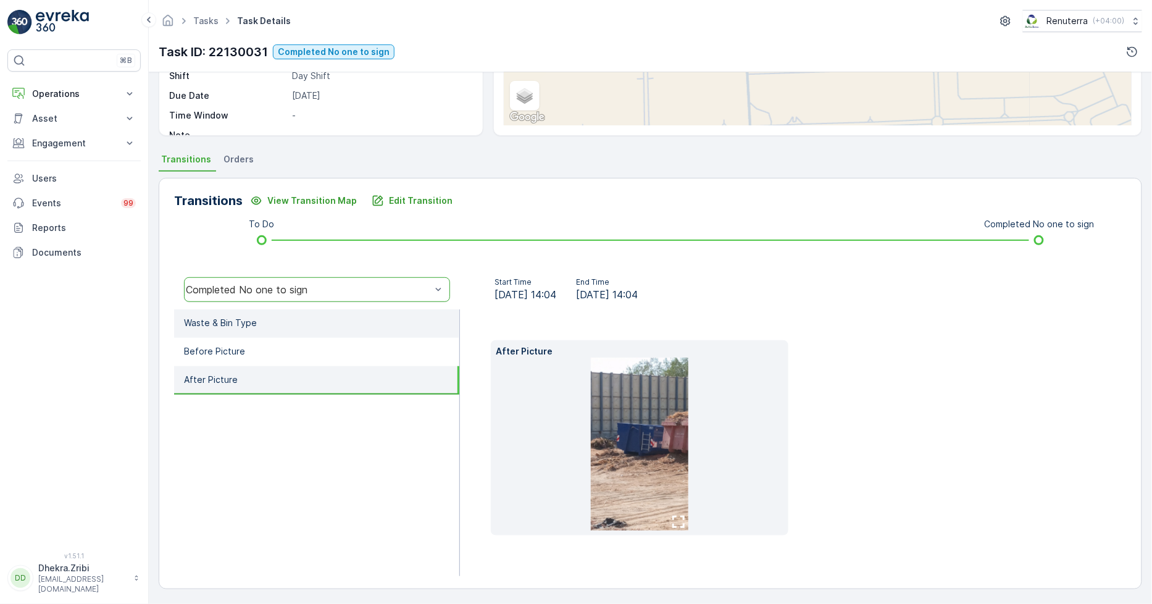
click at [191, 330] on li "Waste & Bin Type" at bounding box center [316, 323] width 285 height 28
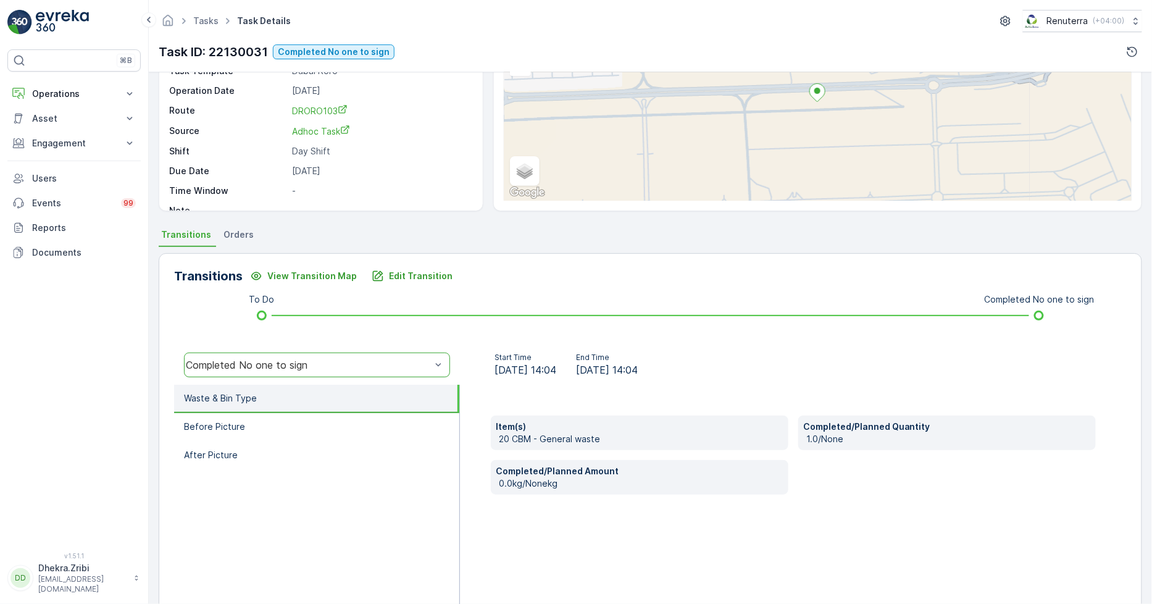
scroll to position [0, 0]
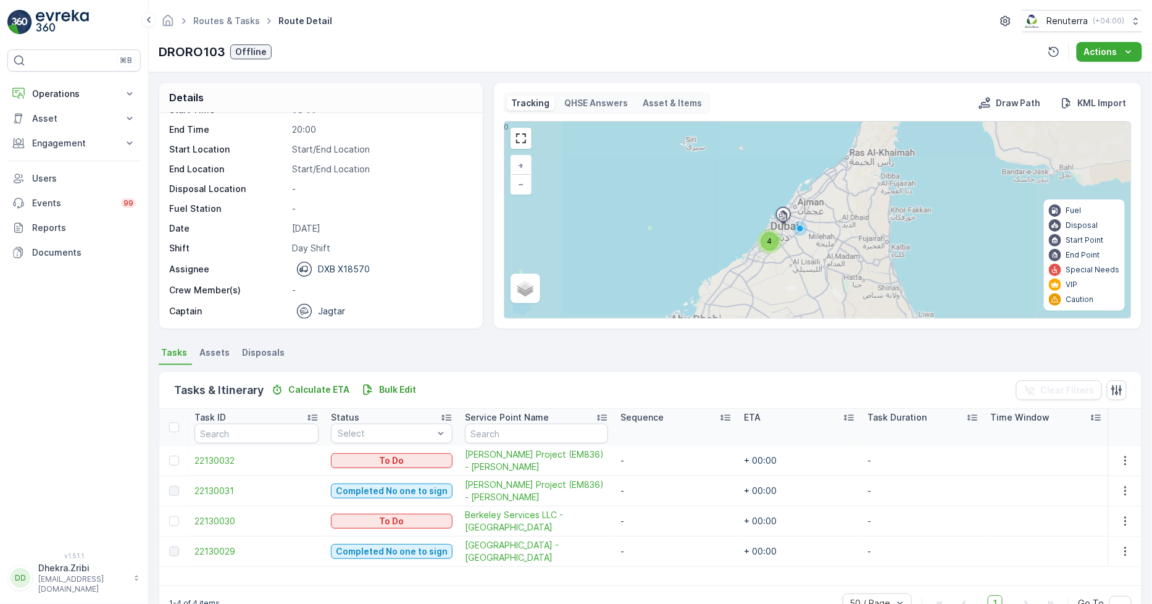
scroll to position [32, 0]
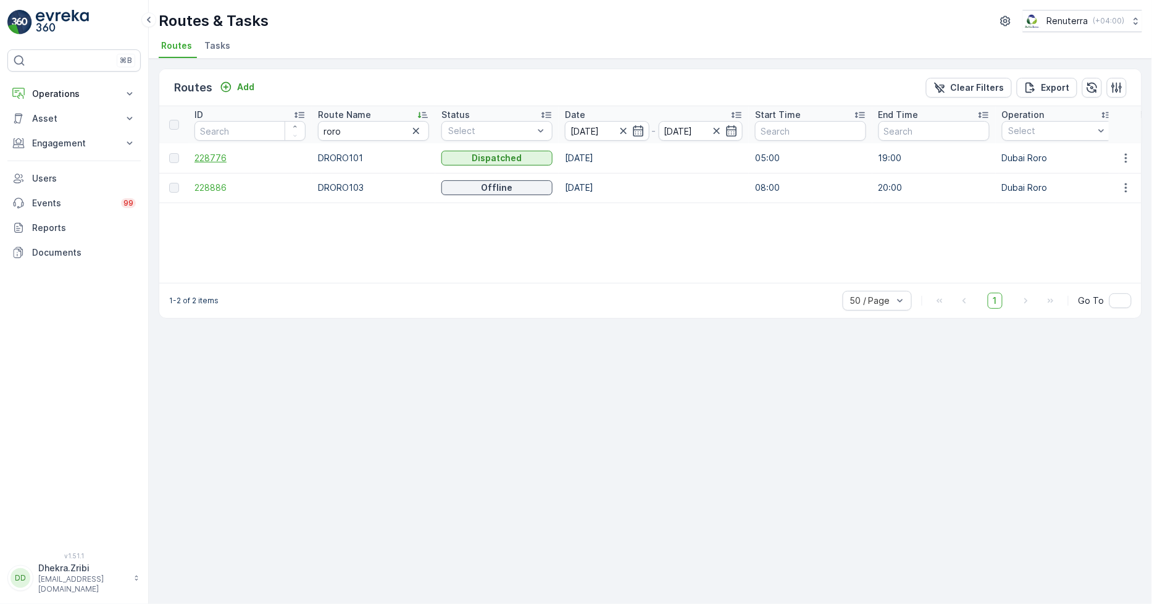
click at [217, 153] on span "228776" at bounding box center [250, 158] width 111 height 12
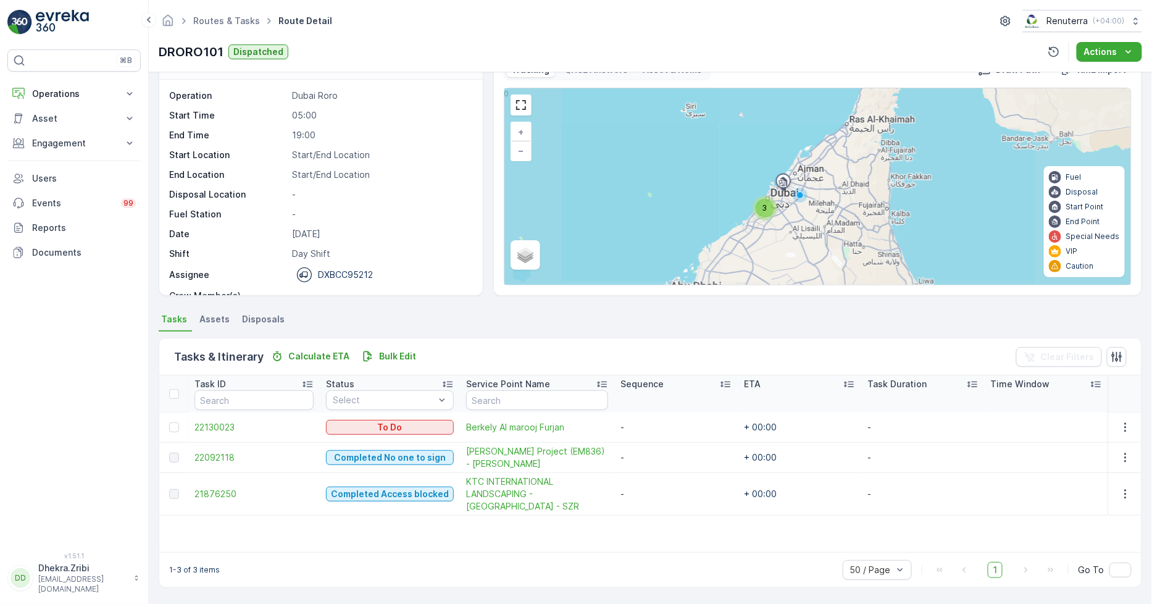
scroll to position [33, 0]
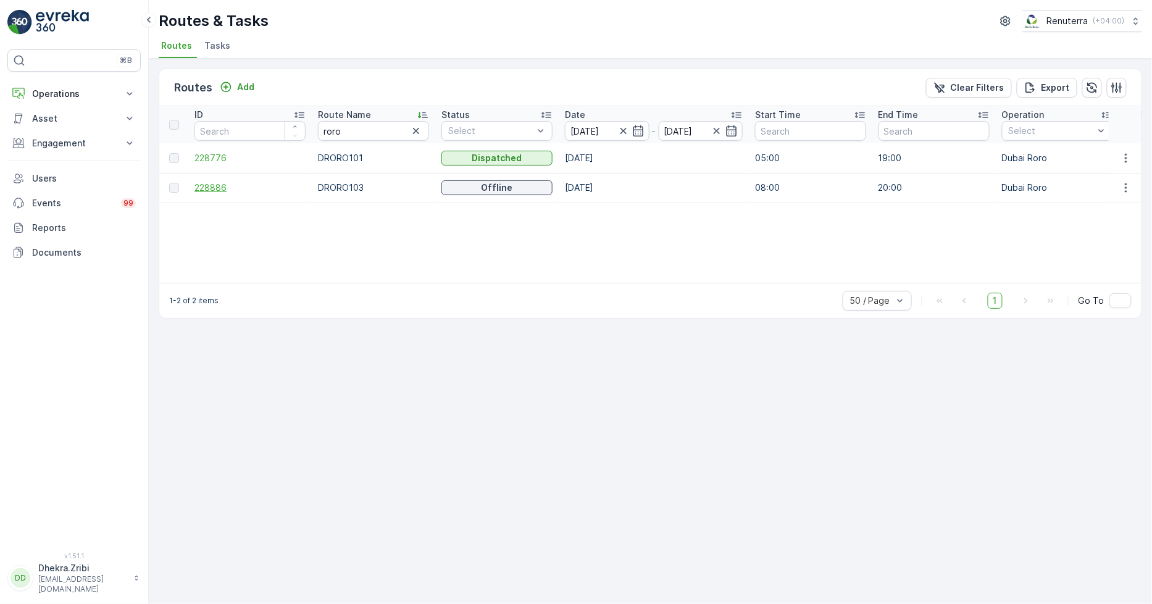
click at [207, 185] on span "228886" at bounding box center [250, 188] width 111 height 12
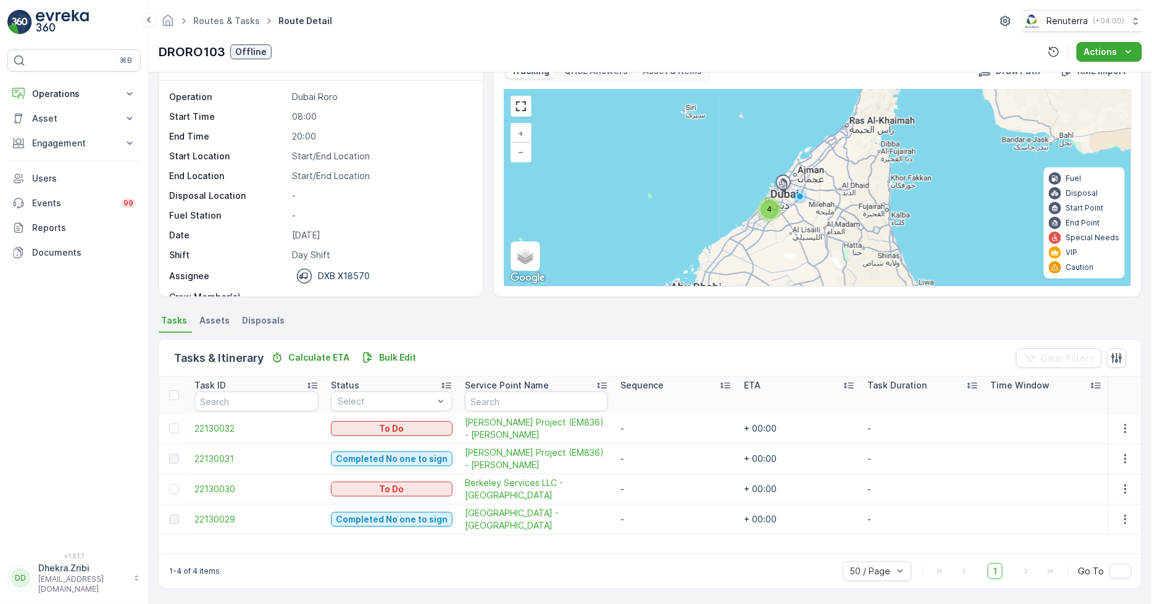
scroll to position [39, 0]
